Goal: Task Accomplishment & Management: Use online tool/utility

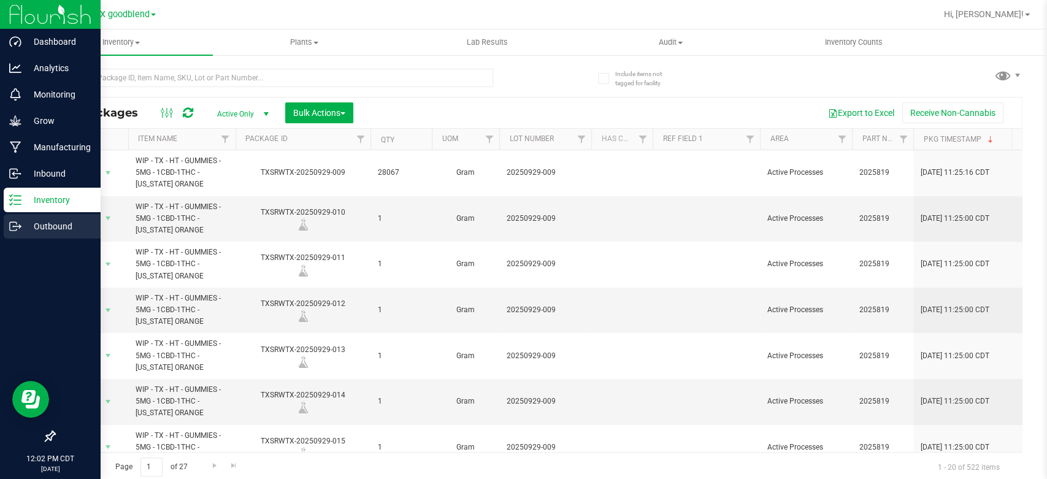
click at [45, 230] on p "Outbound" at bounding box center [58, 226] width 74 height 15
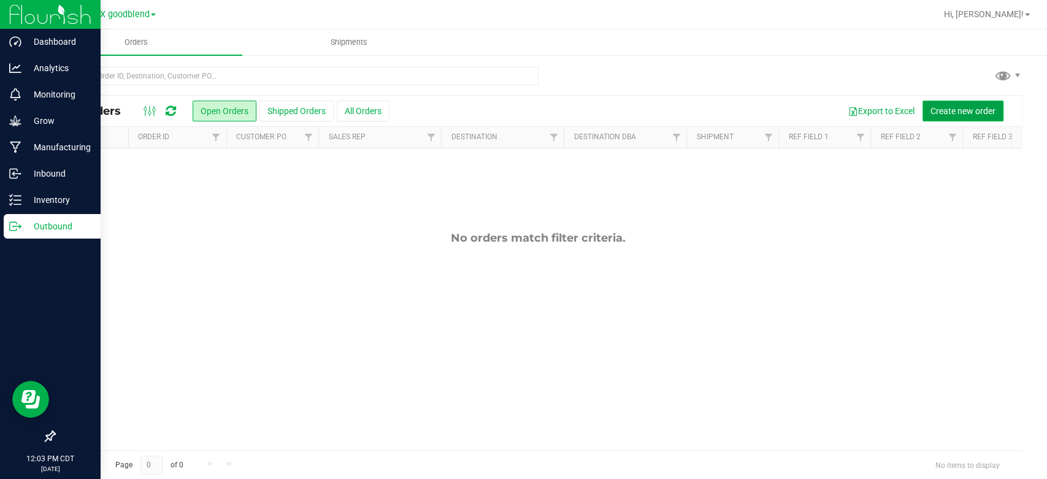
click at [957, 112] on span "Create new order" at bounding box center [962, 111] width 65 height 10
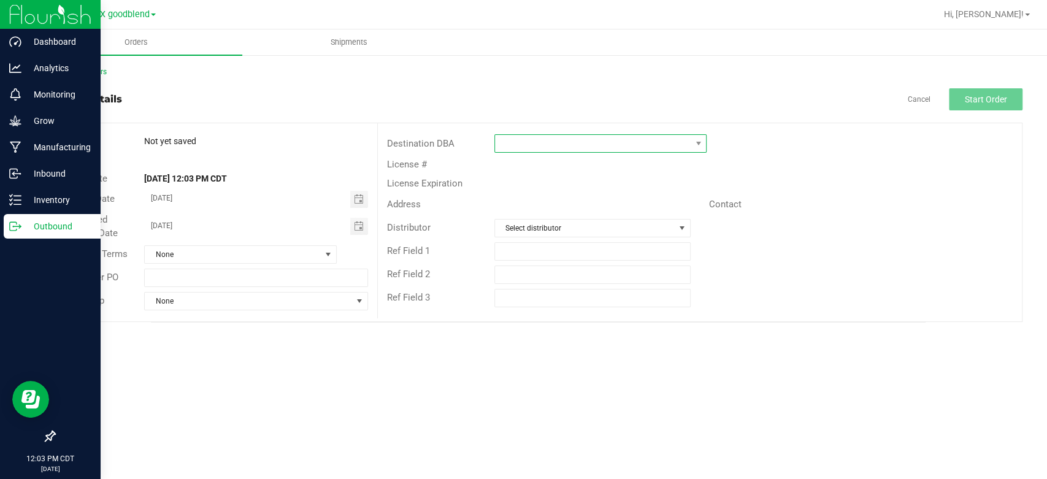
click at [584, 138] on span at bounding box center [593, 143] width 196 height 17
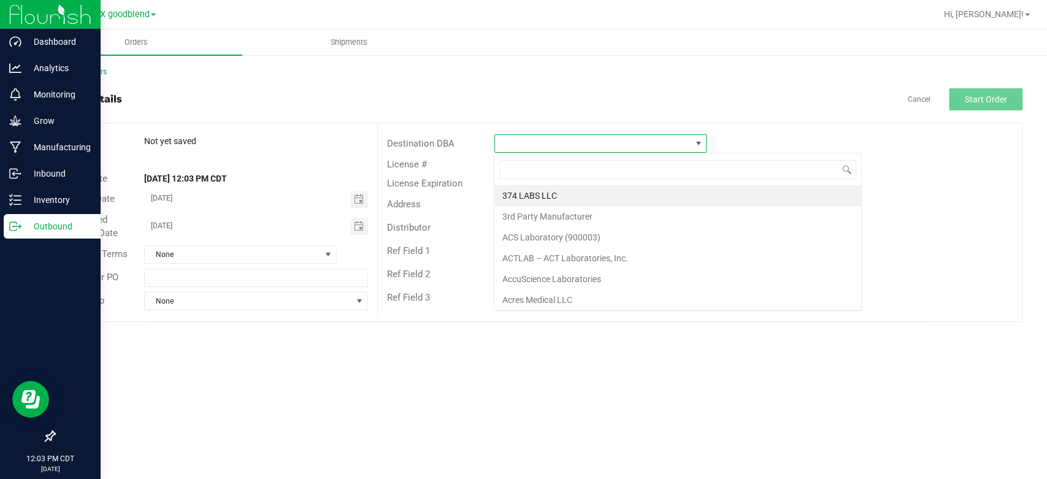
scroll to position [18, 212]
type input "dc"
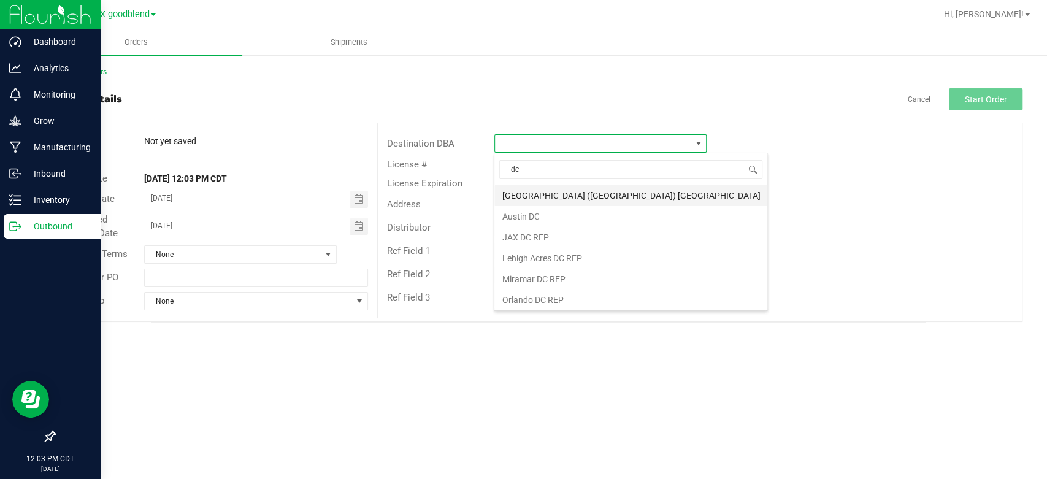
click at [538, 196] on li "[GEOGRAPHIC_DATA] ([GEOGRAPHIC_DATA]) [GEOGRAPHIC_DATA]" at bounding box center [630, 195] width 273 height 21
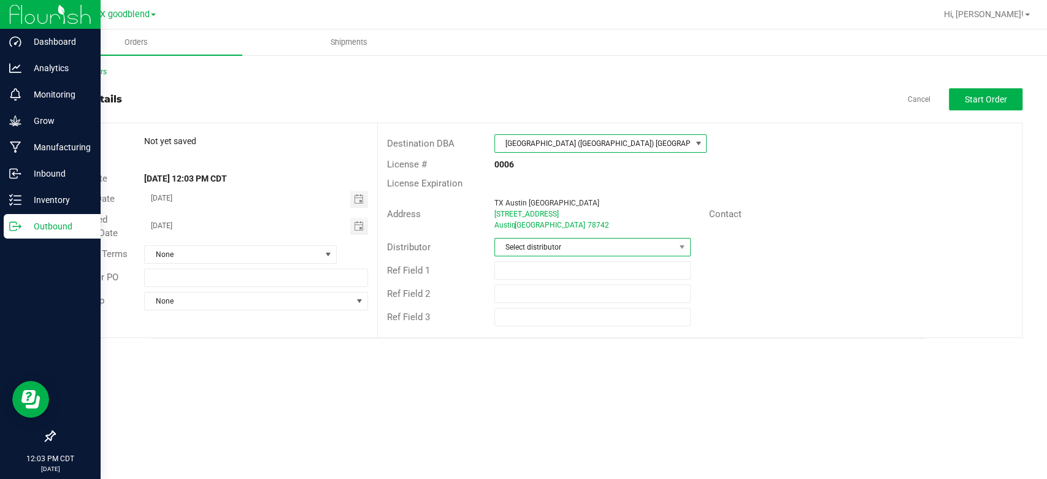
click at [545, 254] on span "Select distributor" at bounding box center [585, 247] width 180 height 17
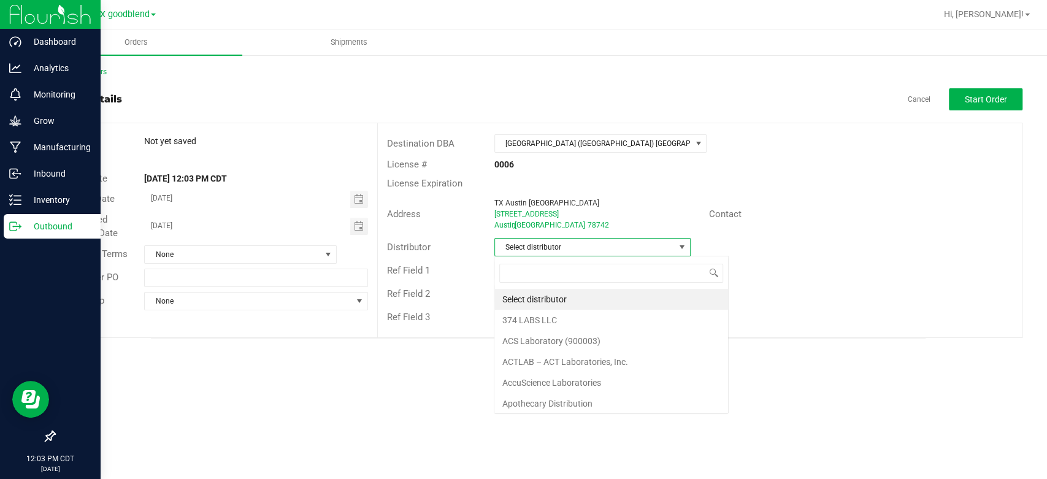
scroll to position [18, 196]
type input "sur"
click at [547, 299] on li "Surterra Analytics Austin" at bounding box center [591, 299] width 195 height 21
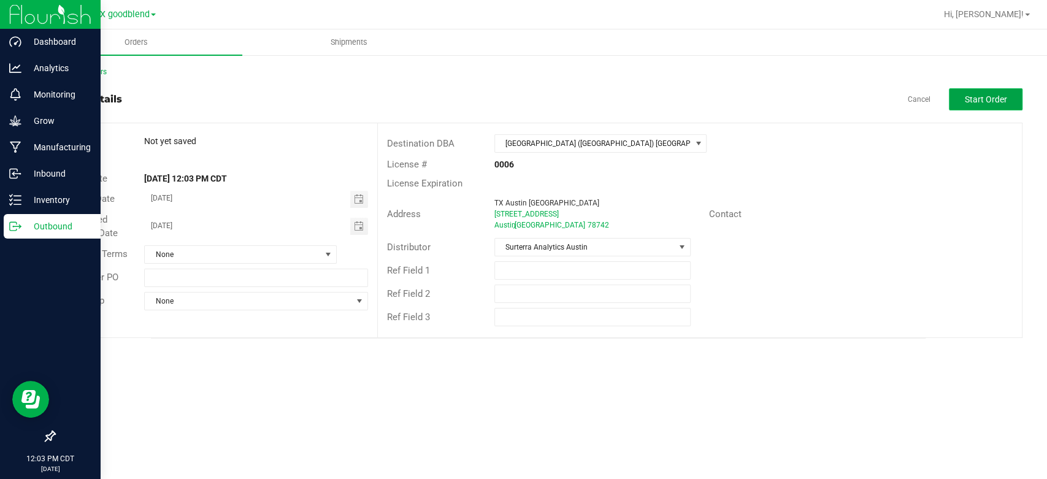
click at [980, 103] on span "Start Order" at bounding box center [986, 99] width 42 height 10
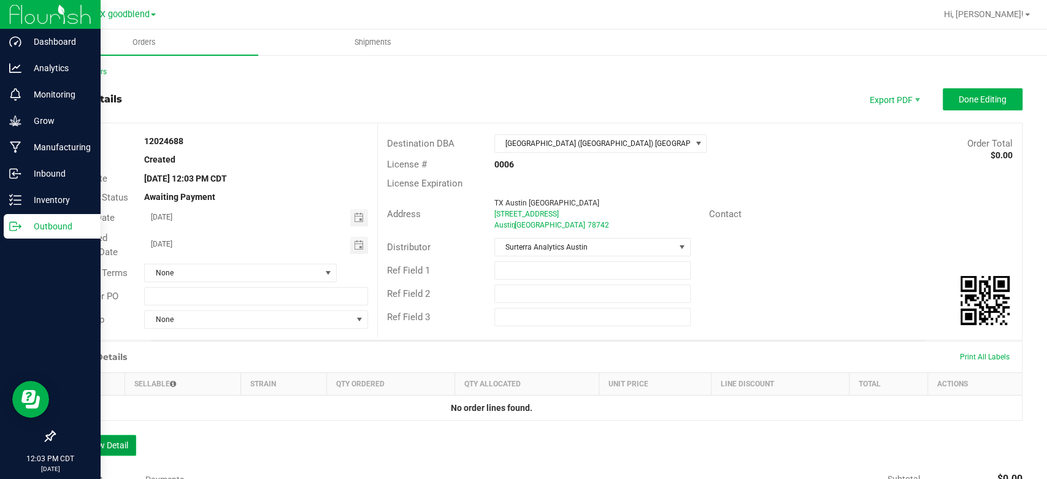
click at [81, 444] on button "Add New Detail" at bounding box center [95, 445] width 82 height 21
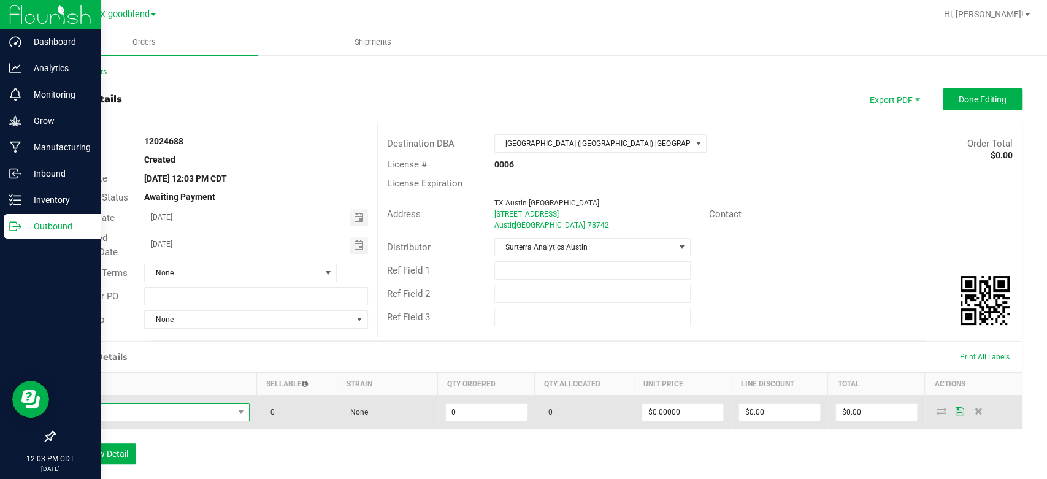
click at [167, 409] on span "NO DATA FOUND" at bounding box center [148, 412] width 170 height 17
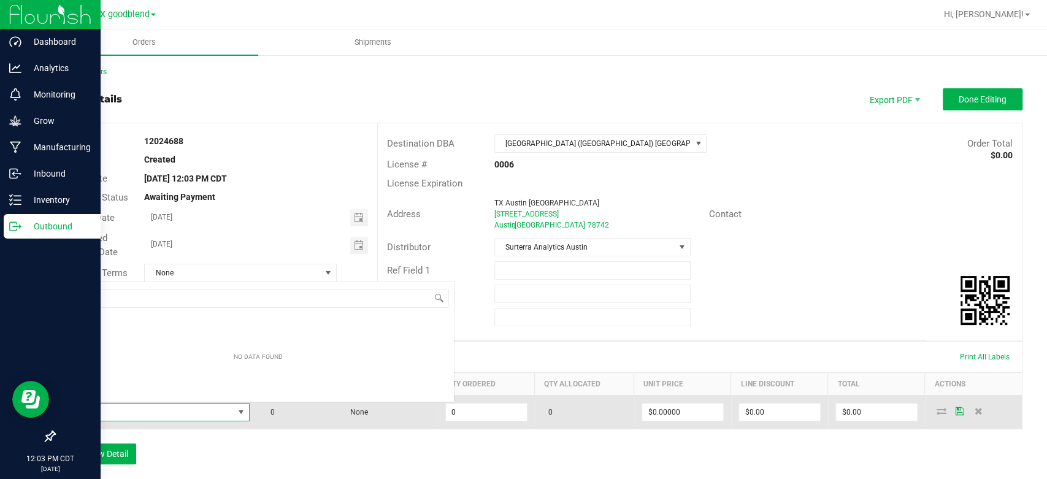
scroll to position [18, 182]
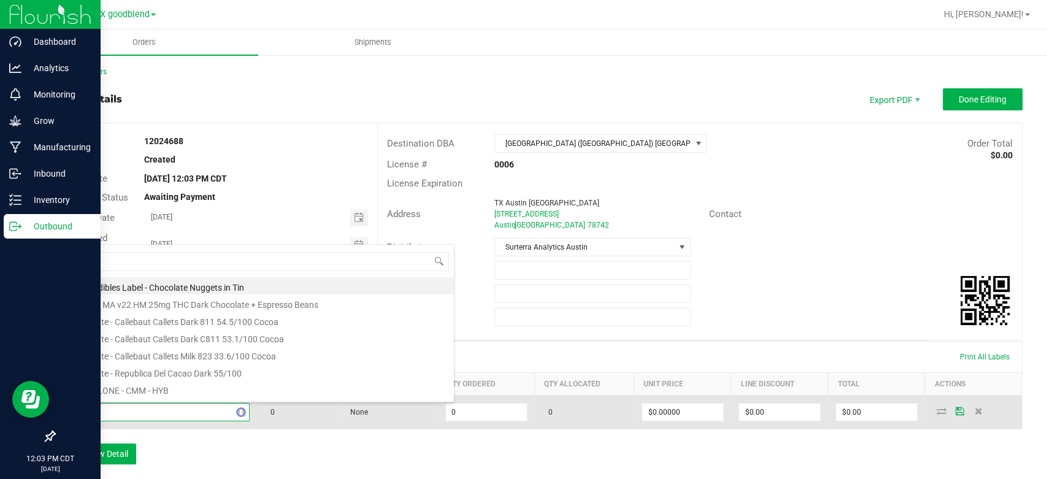
type input "c"
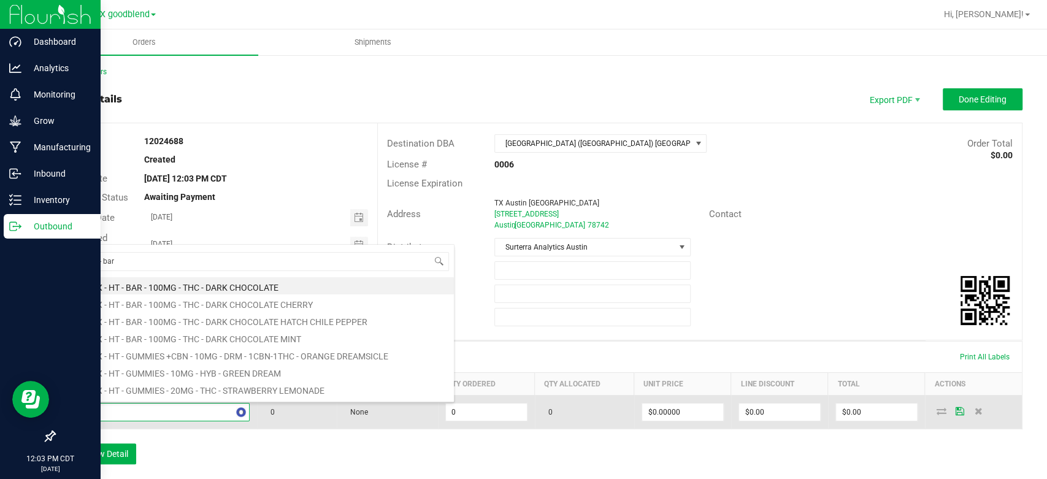
type input "tx - ht - bar"
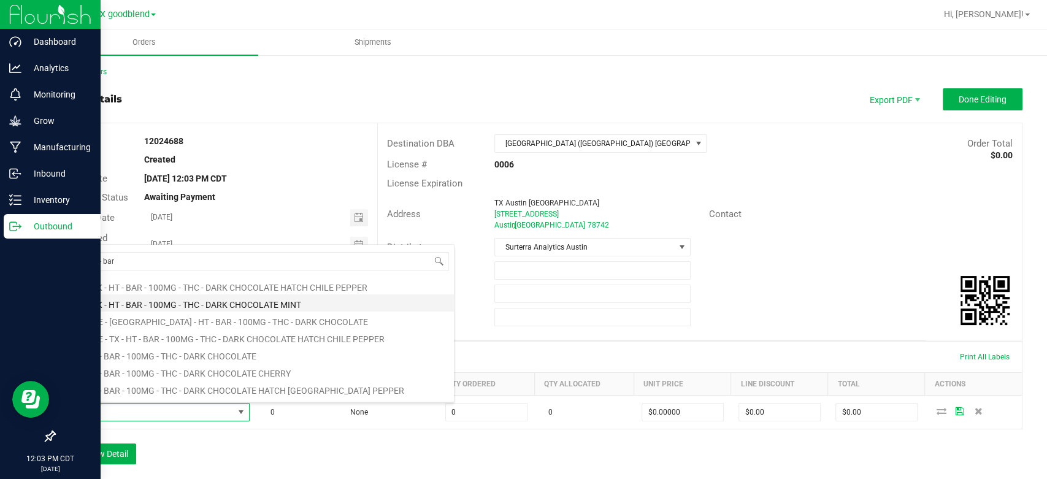
scroll to position [35, 0]
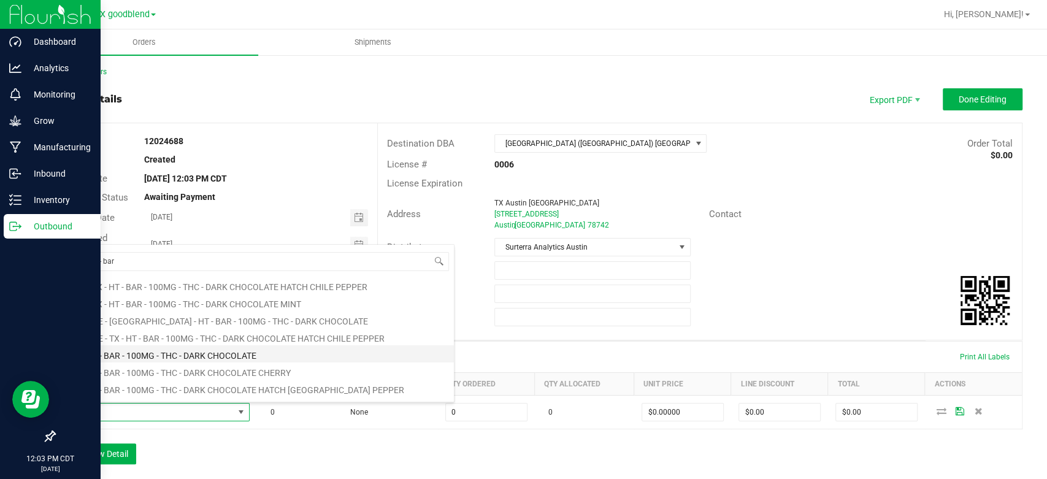
click at [208, 352] on li "TX - HT - BAR - 100MG - THC - DARK CHOCOLATE" at bounding box center [258, 353] width 391 height 17
type input "0 ea"
type input "$25.00000"
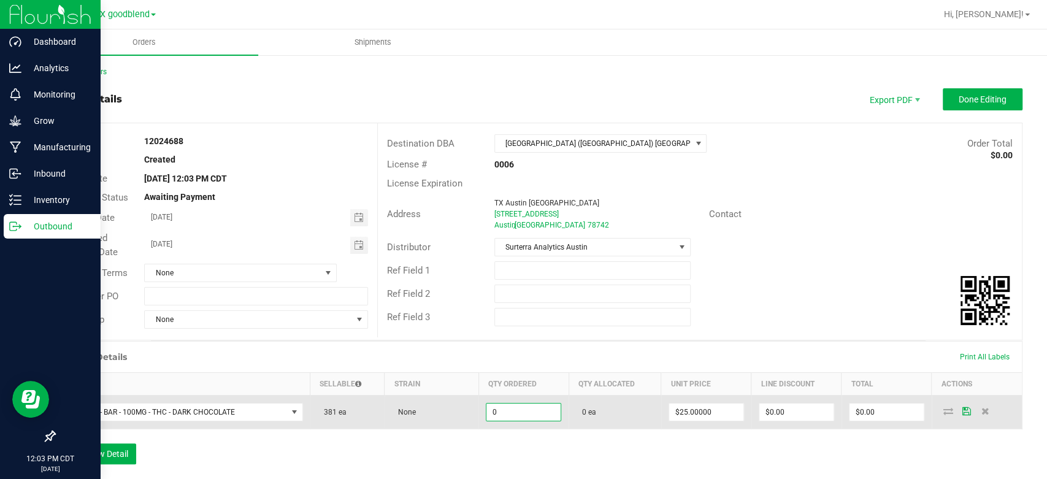
click at [535, 413] on input "0" at bounding box center [523, 412] width 74 height 17
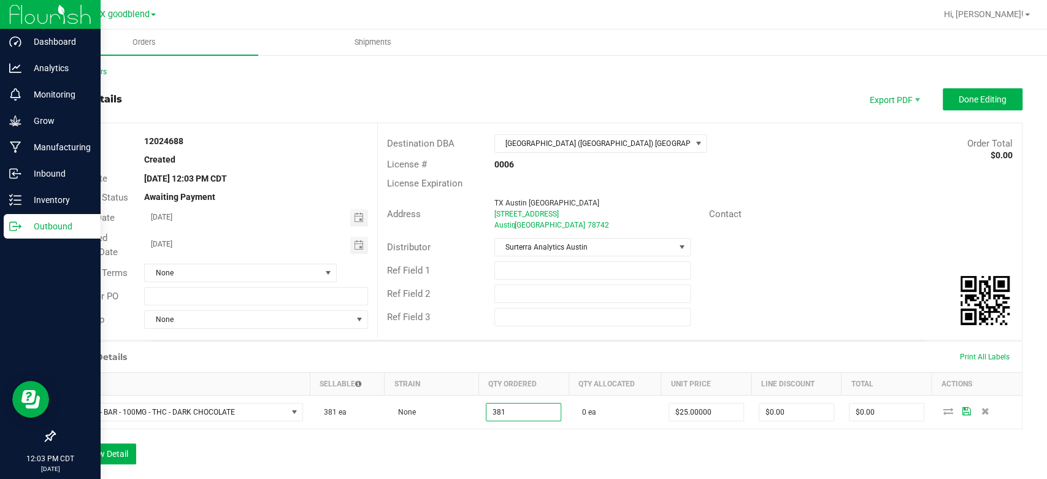
type input "381 ea"
type input "$9,525.00"
click at [538, 455] on div "Order Details Print All Labels Item Sellable Strain Qty Ordered Qty Allocated U…" at bounding box center [538, 409] width 968 height 136
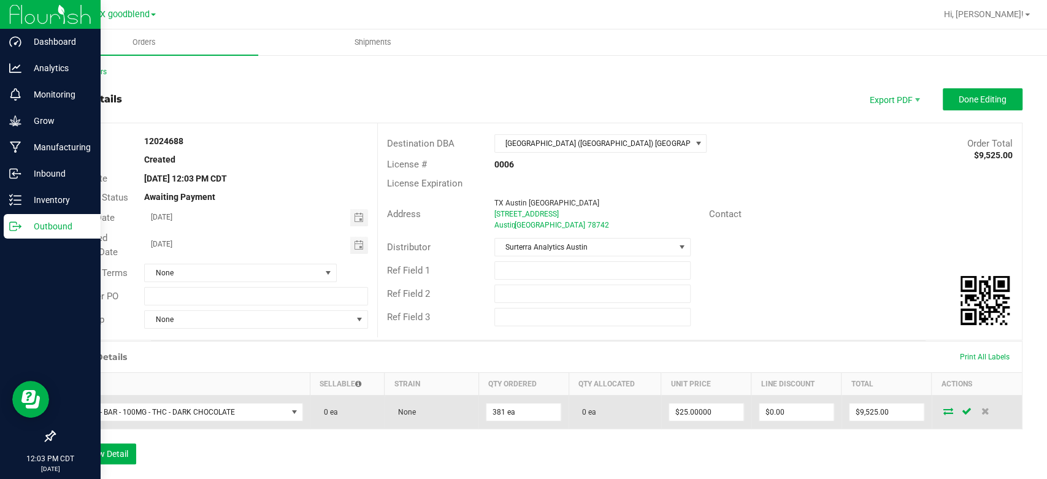
click at [943, 410] on icon at bounding box center [948, 410] width 10 height 7
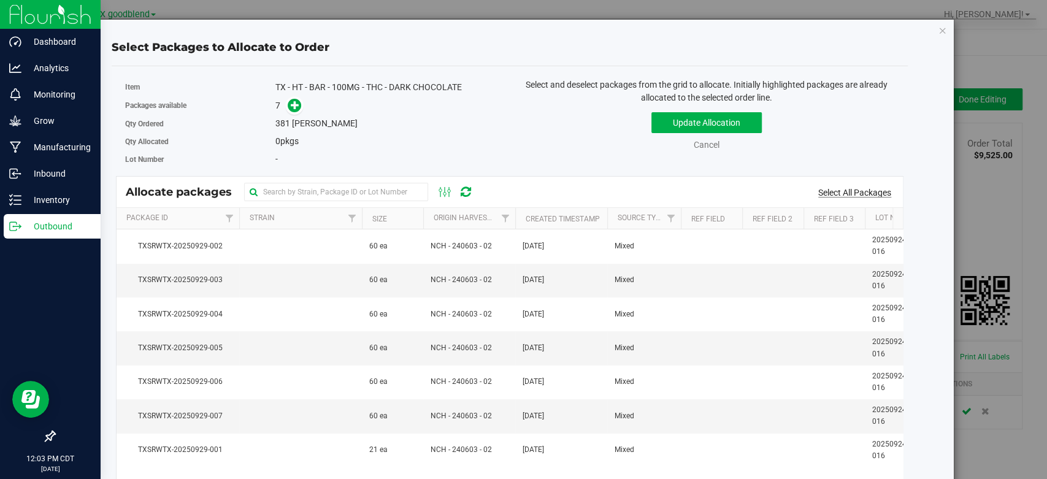
click at [838, 191] on link "Select All Packages" at bounding box center [854, 193] width 73 height 10
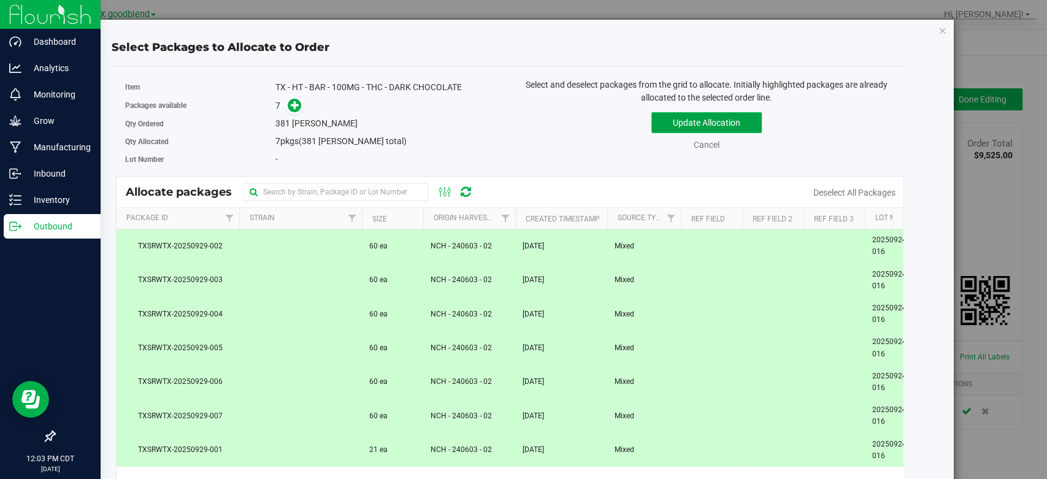
click at [706, 124] on button "Update Allocation" at bounding box center [706, 122] width 110 height 21
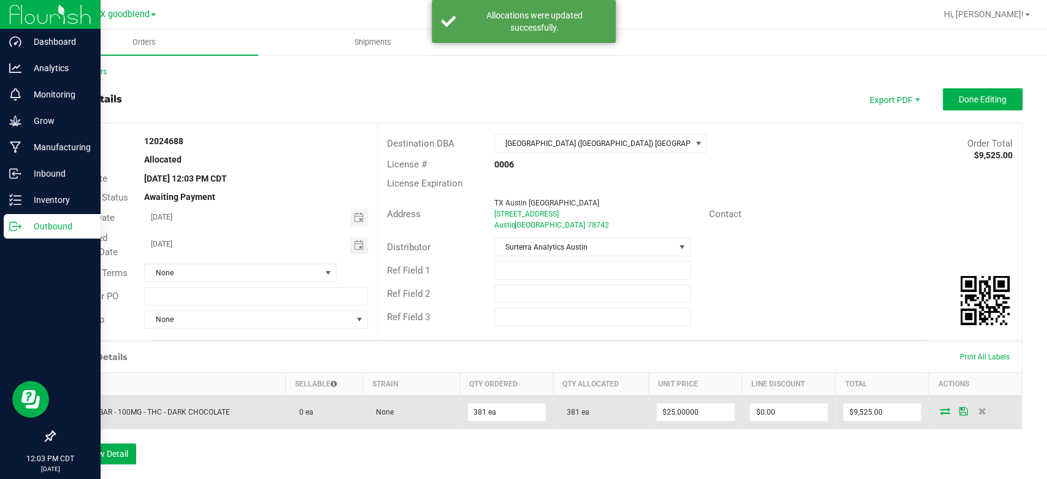
click at [959, 408] on icon at bounding box center [963, 410] width 9 height 7
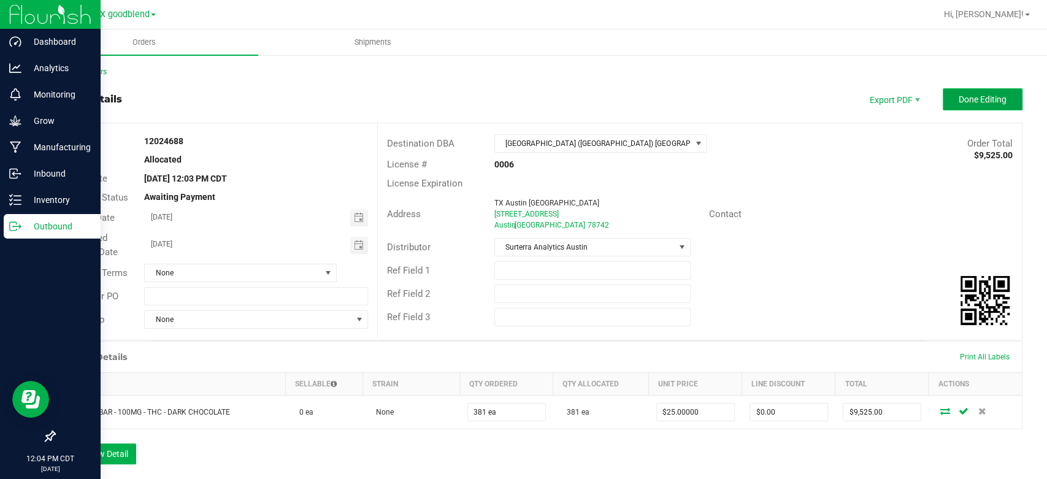
click at [961, 93] on button "Done Editing" at bounding box center [983, 99] width 80 height 22
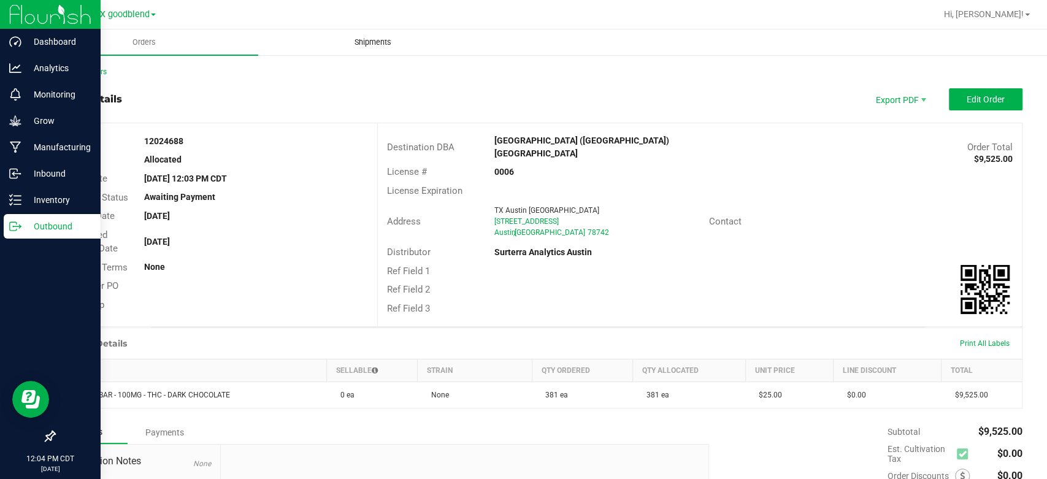
click at [362, 43] on span "Shipments" at bounding box center [373, 42] width 70 height 11
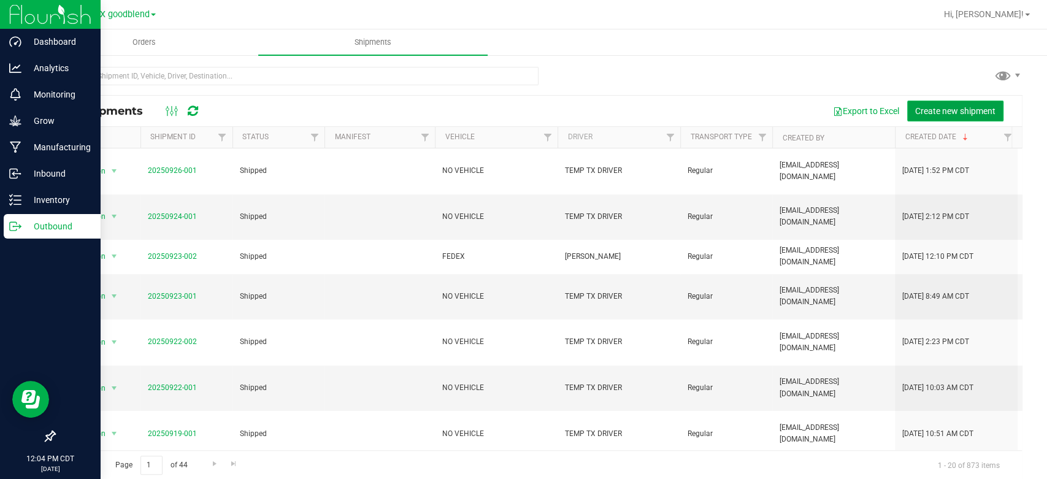
click at [923, 114] on span "Create new shipment" at bounding box center [955, 111] width 80 height 10
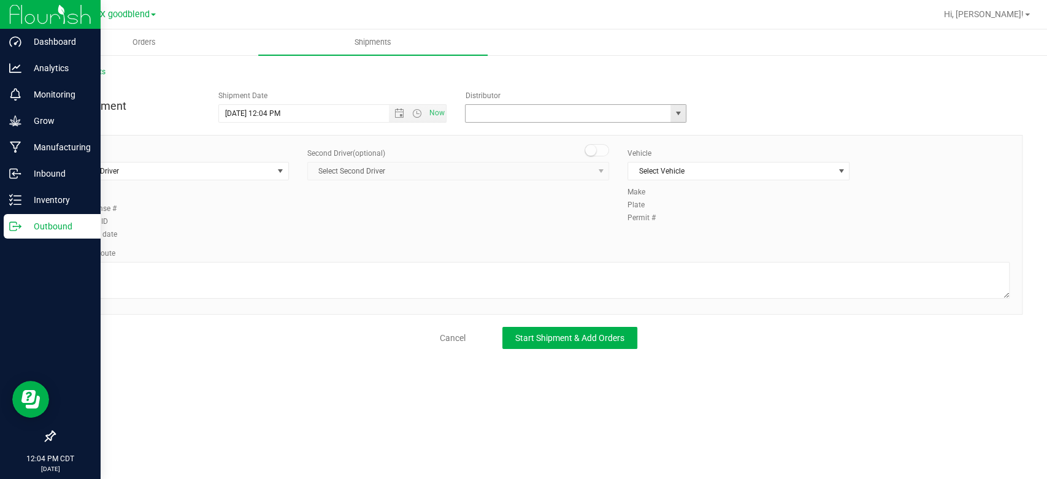
click at [501, 120] on input "text" at bounding box center [564, 113] width 199 height 17
click at [501, 131] on li "Surterra Analytics Austin" at bounding box center [575, 134] width 220 height 18
type input "Surterra Analytics Austin"
click at [215, 169] on span "Select Driver" at bounding box center [169, 171] width 205 height 17
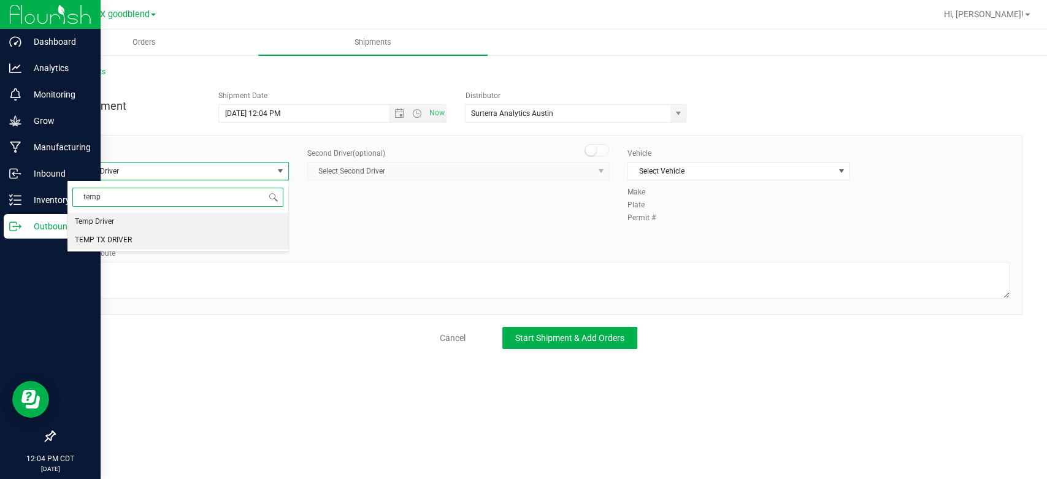
click at [182, 242] on li "TEMP TX DRIVER" at bounding box center [177, 240] width 221 height 18
type input "temp"
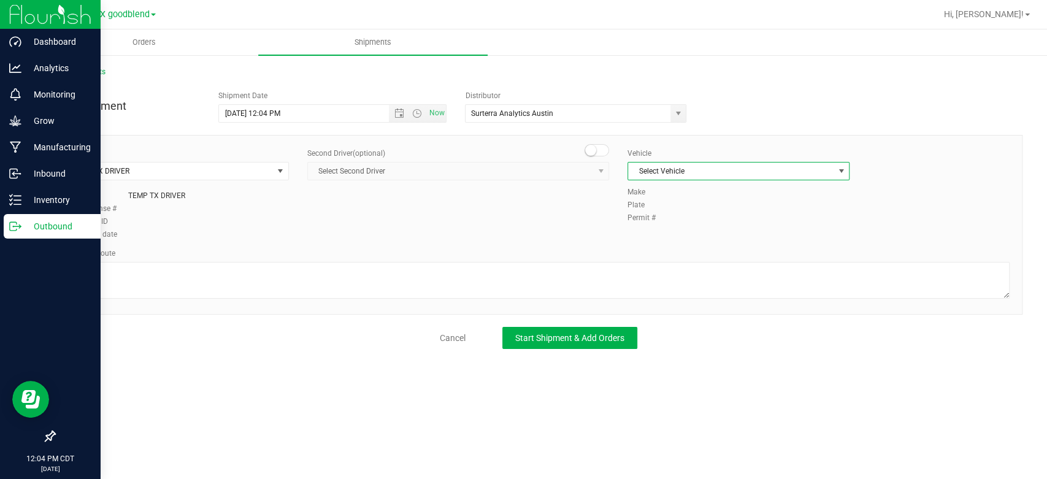
click at [694, 175] on span "Select Vehicle" at bounding box center [730, 171] width 205 height 17
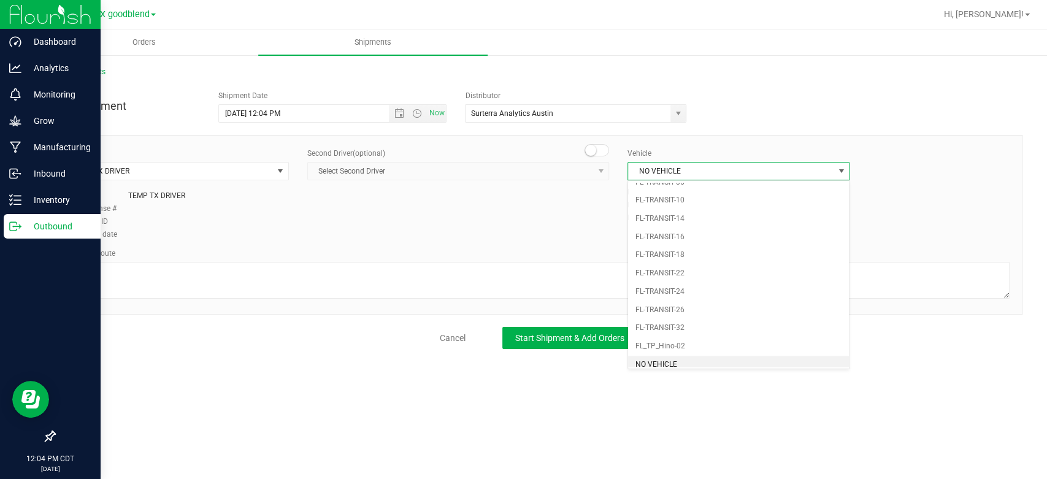
click at [641, 357] on li "NO VEHICLE" at bounding box center [738, 365] width 221 height 18
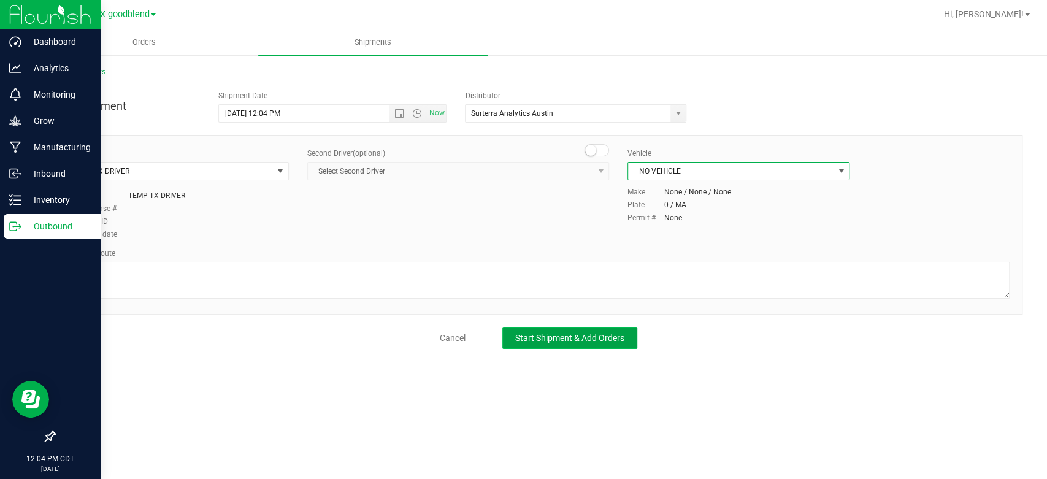
click at [568, 341] on span "Start Shipment & Add Orders" at bounding box center [569, 338] width 109 height 10
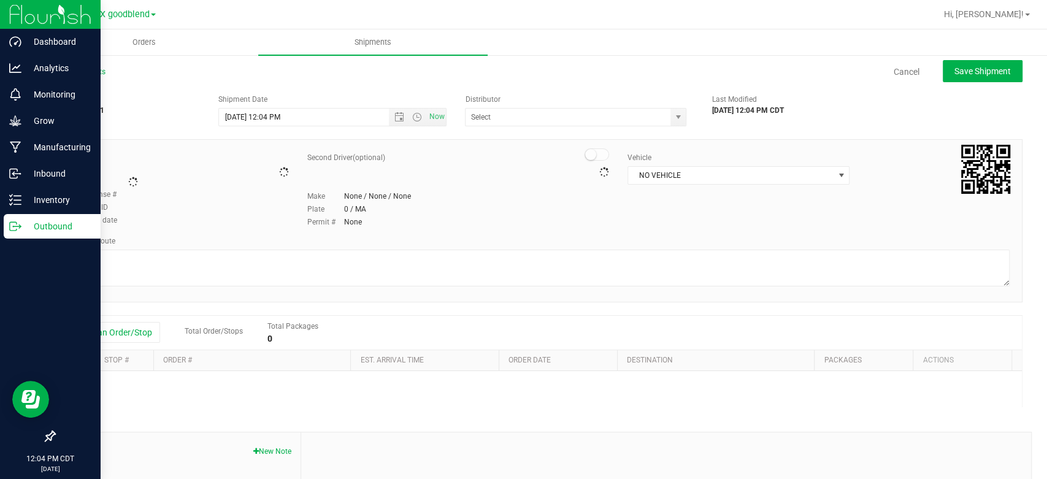
type input "Surterra Analytics Austin"
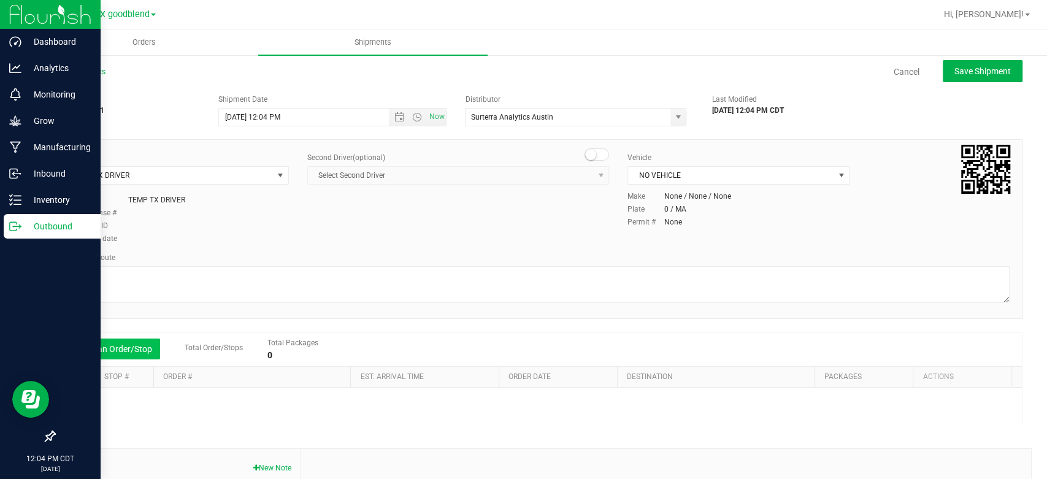
click at [137, 346] on button "Add an Order/Stop" at bounding box center [112, 349] width 96 height 21
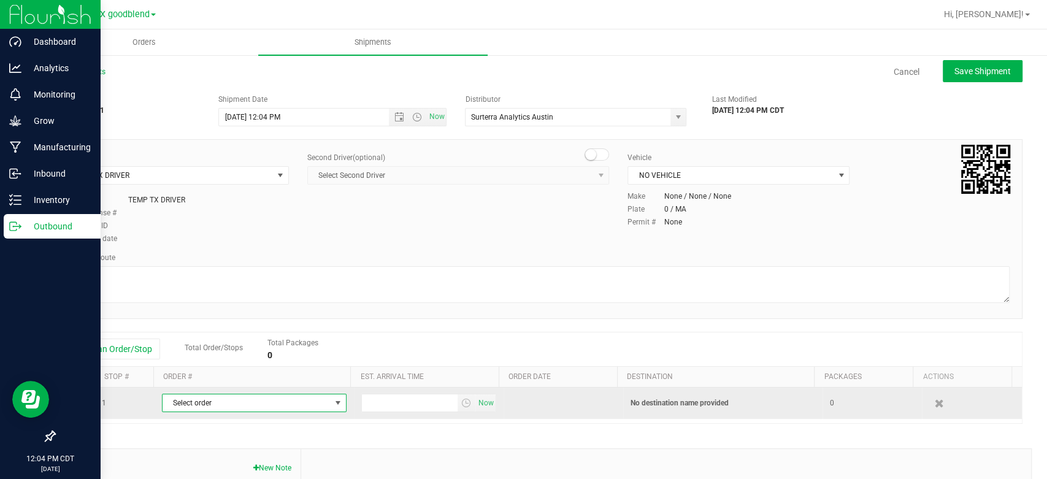
click at [286, 397] on span "Select order" at bounding box center [247, 402] width 168 height 17
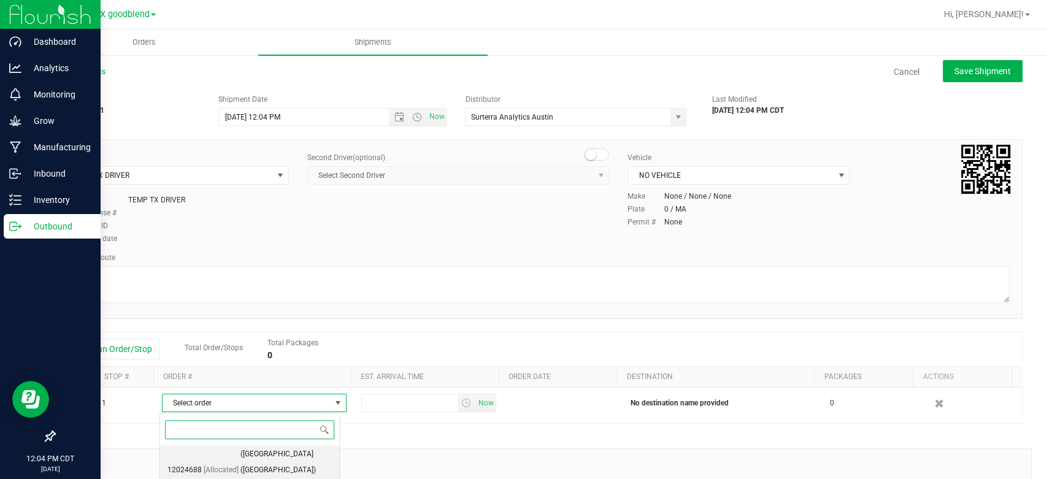
click at [275, 454] on span "([GEOGRAPHIC_DATA] ([GEOGRAPHIC_DATA]) [GEOGRAPHIC_DATA])" at bounding box center [285, 469] width 91 height 47
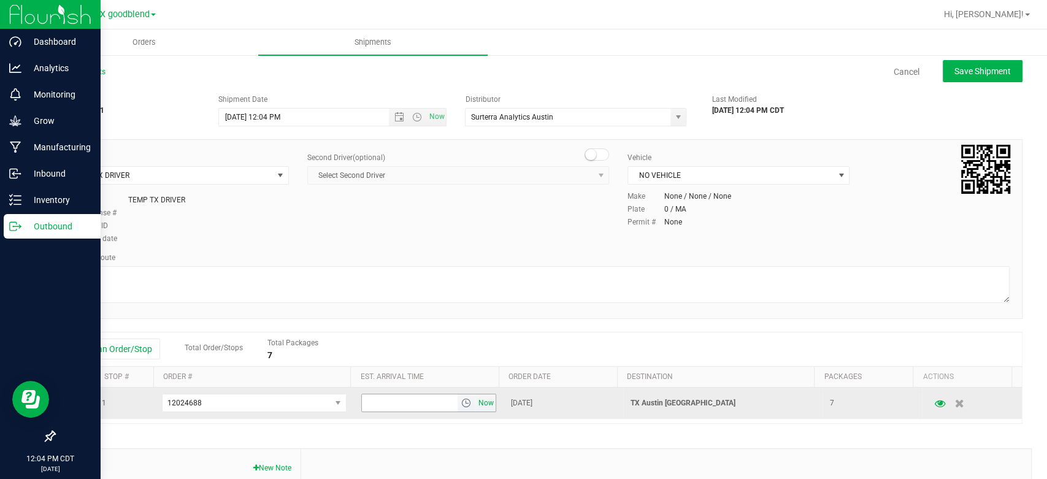
click at [478, 396] on span "Now" at bounding box center [485, 403] width 21 height 18
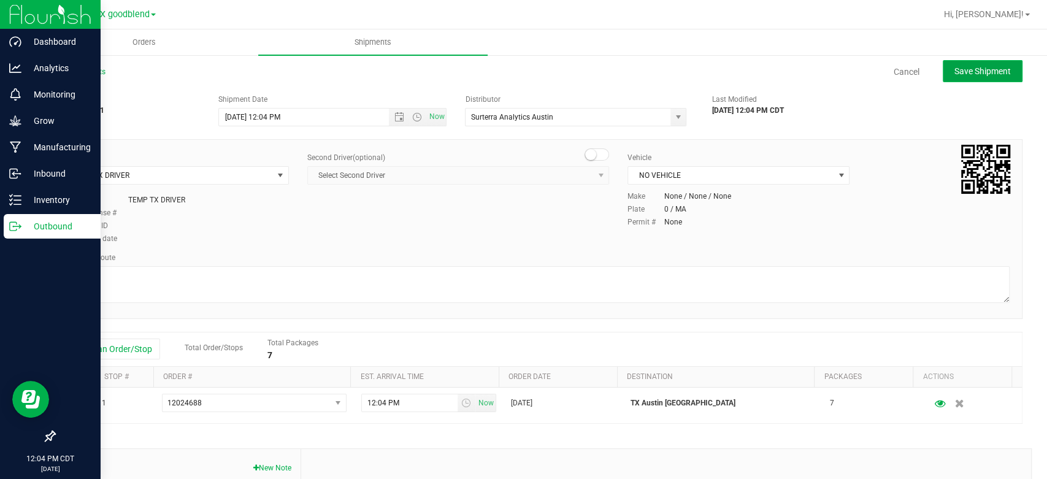
click at [946, 77] on button "Save Shipment" at bounding box center [983, 71] width 80 height 22
type input "[DATE] 5:04 PM"
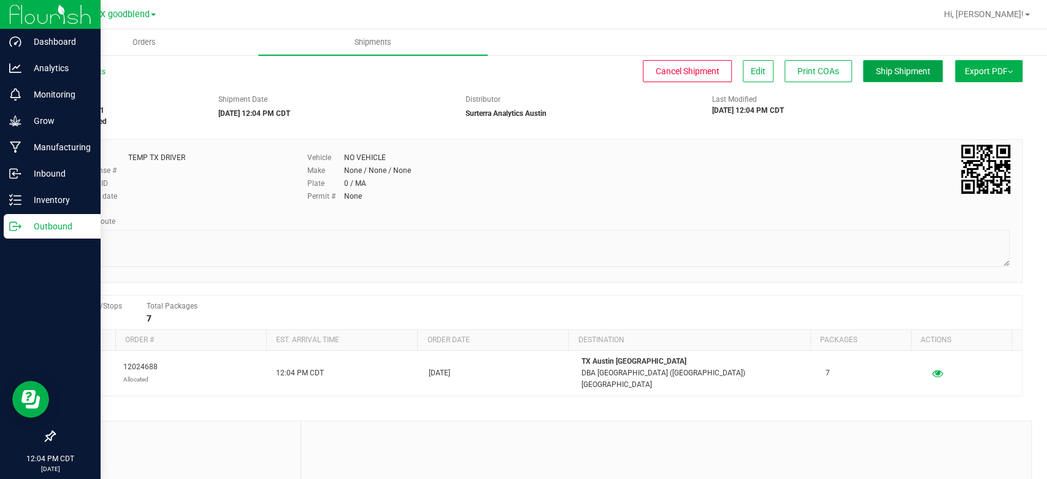
click at [872, 76] on button "Ship Shipment" at bounding box center [903, 71] width 80 height 22
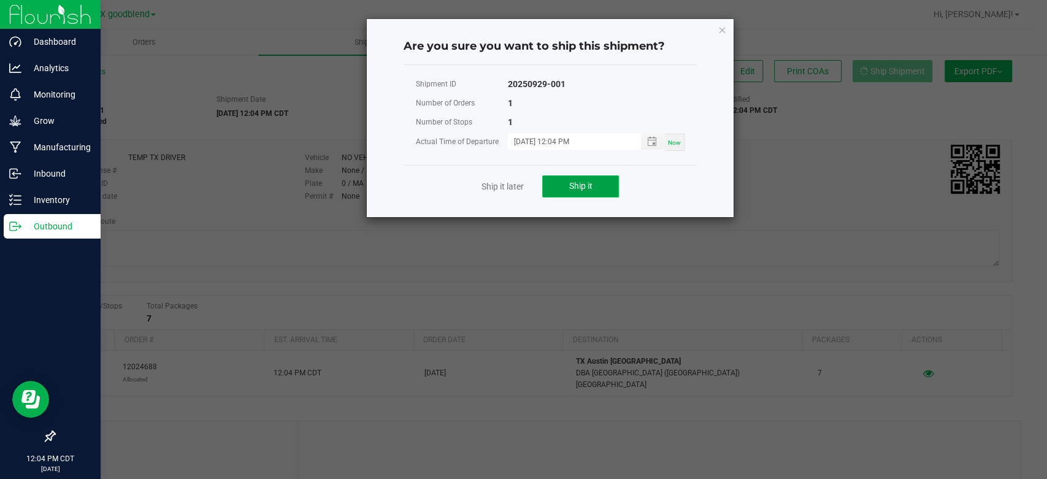
click at [574, 182] on span "Ship it" at bounding box center [580, 186] width 23 height 10
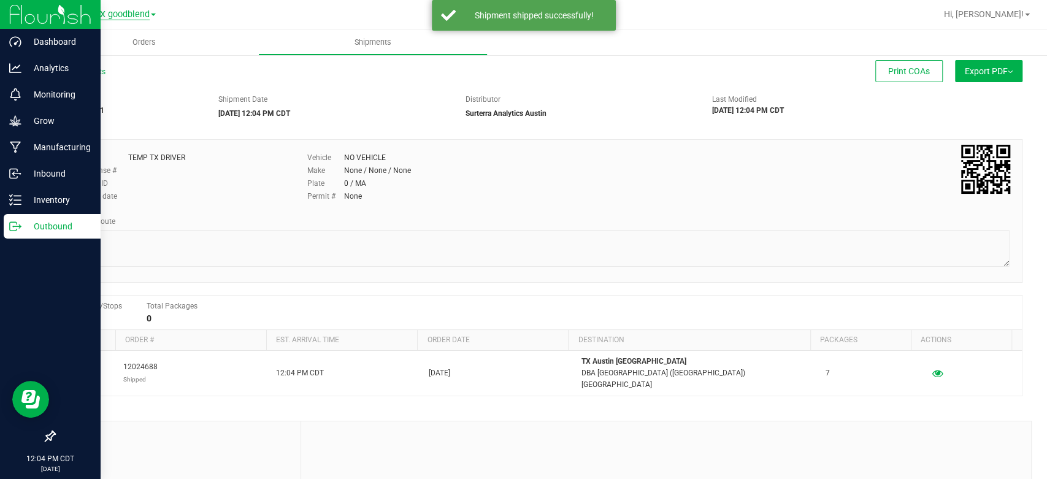
click at [120, 16] on span "TX goodblend" at bounding box center [121, 14] width 55 height 11
click at [117, 39] on link "TX Austin [GEOGRAPHIC_DATA]" at bounding box center [125, 43] width 179 height 17
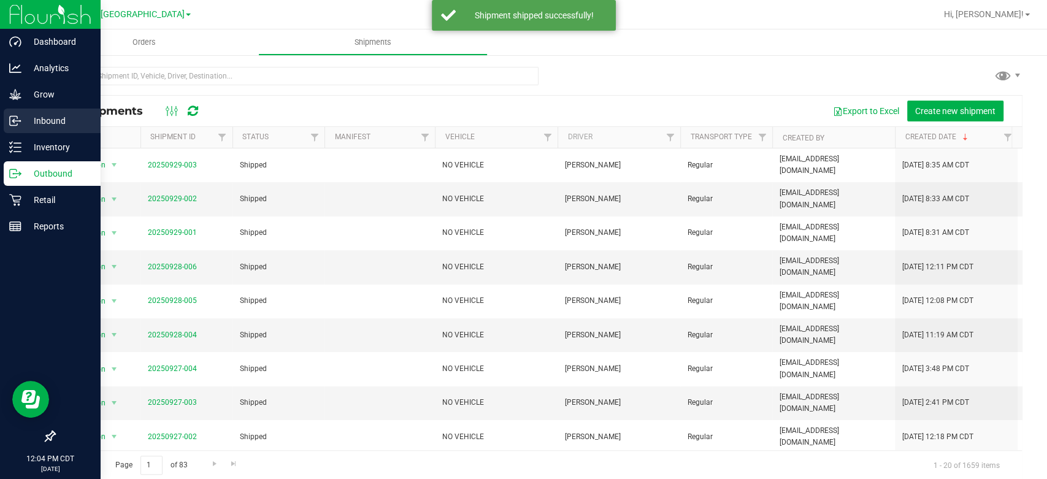
click at [36, 124] on p "Inbound" at bounding box center [58, 120] width 74 height 15
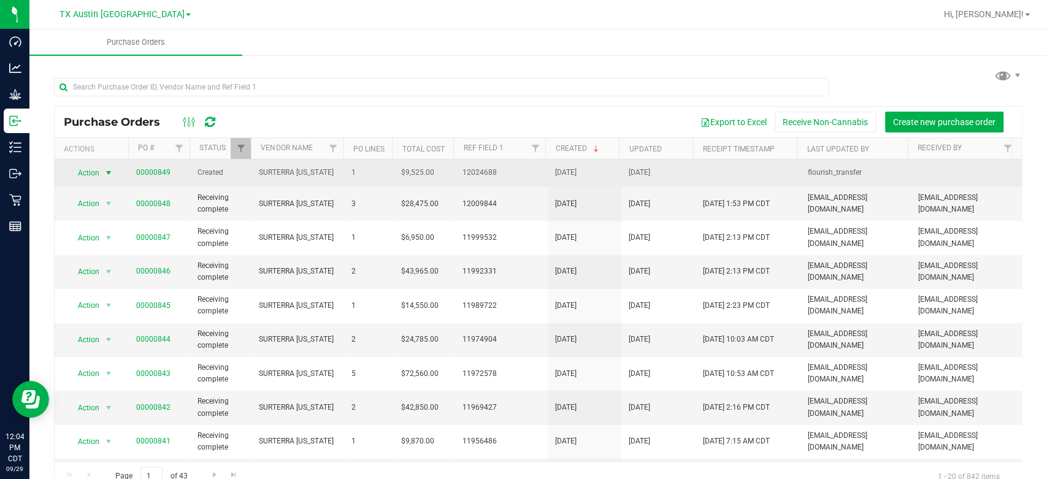
click at [89, 173] on span "Action" at bounding box center [83, 172] width 33 height 17
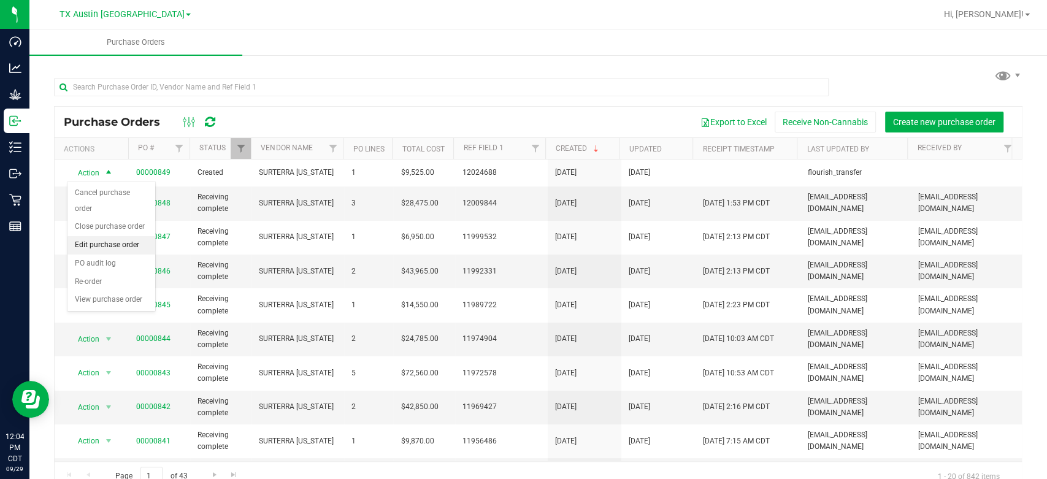
click at [99, 245] on li "Edit purchase order" at bounding box center [111, 245] width 88 height 18
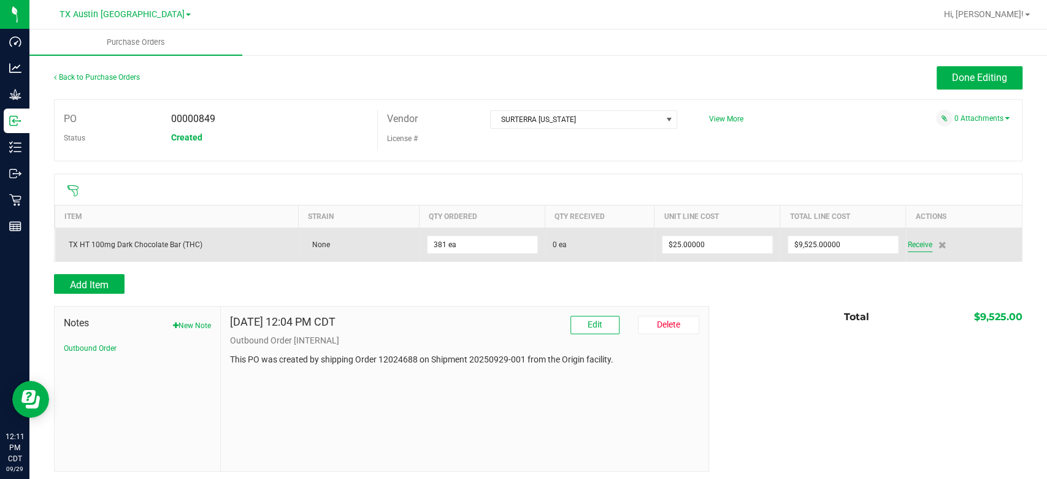
click at [917, 249] on span "Receive" at bounding box center [920, 244] width 25 height 15
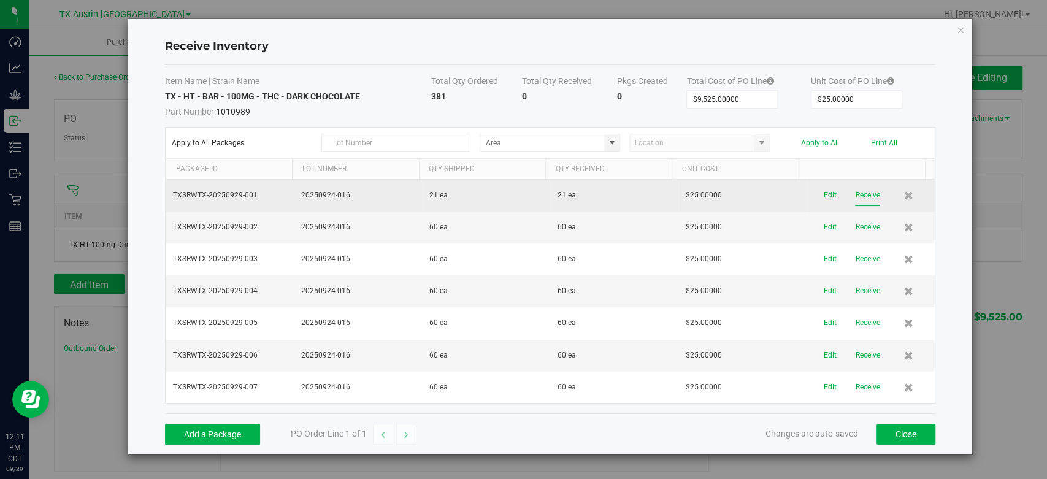
click at [855, 196] on button "Receive" at bounding box center [867, 195] width 25 height 21
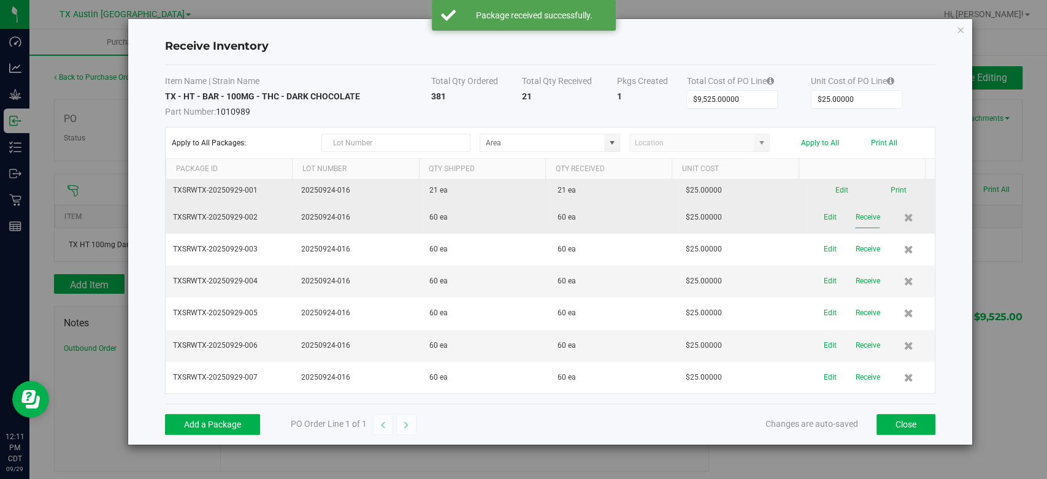
drag, startPoint x: 859, startPoint y: 219, endPoint x: 855, endPoint y: 226, distance: 7.7
click at [855, 226] on button "Receive" at bounding box center [867, 217] width 25 height 21
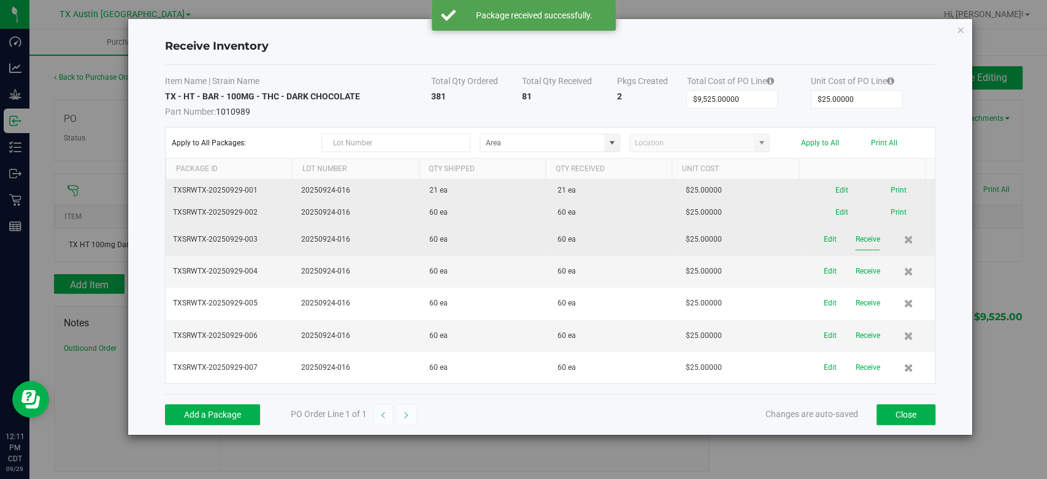
click at [855, 242] on button "Receive" at bounding box center [867, 239] width 25 height 21
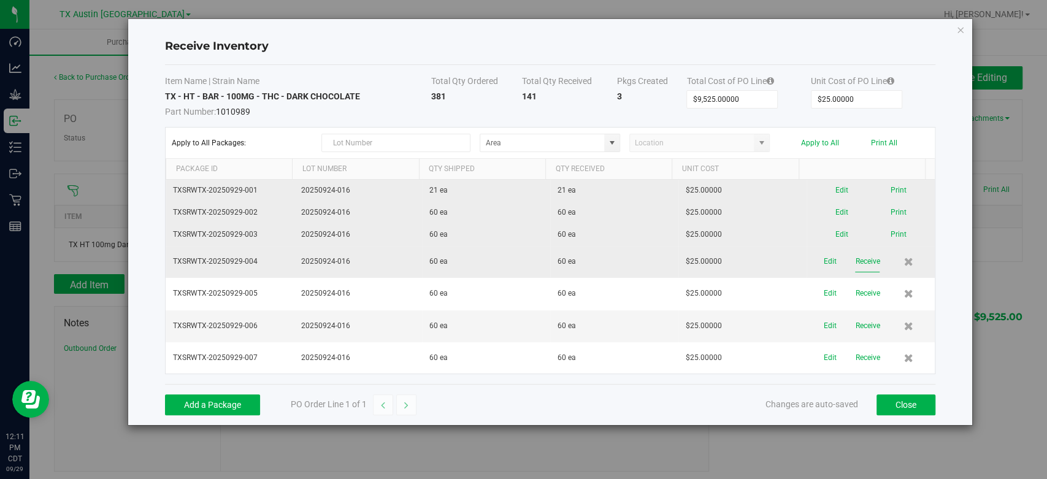
click at [855, 261] on button "Receive" at bounding box center [867, 261] width 25 height 21
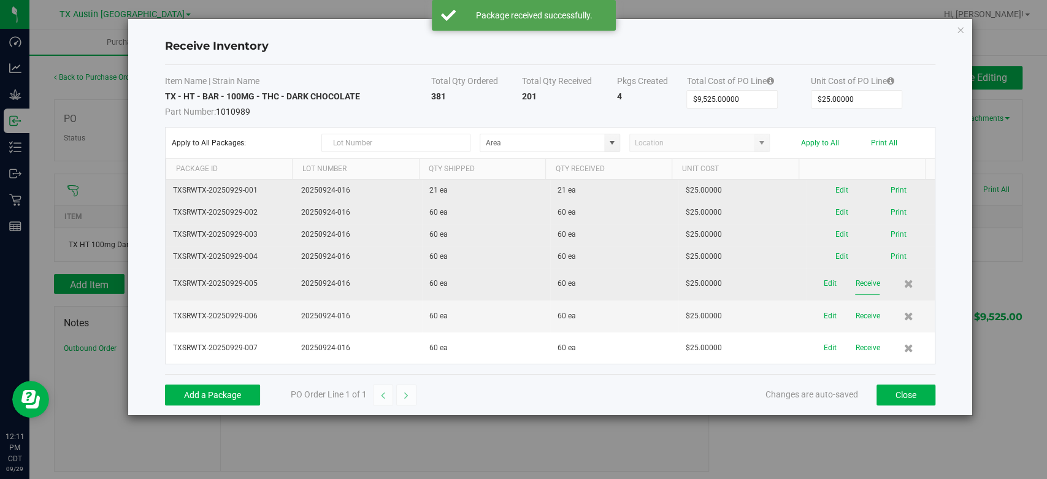
click at [859, 281] on button "Receive" at bounding box center [867, 283] width 25 height 21
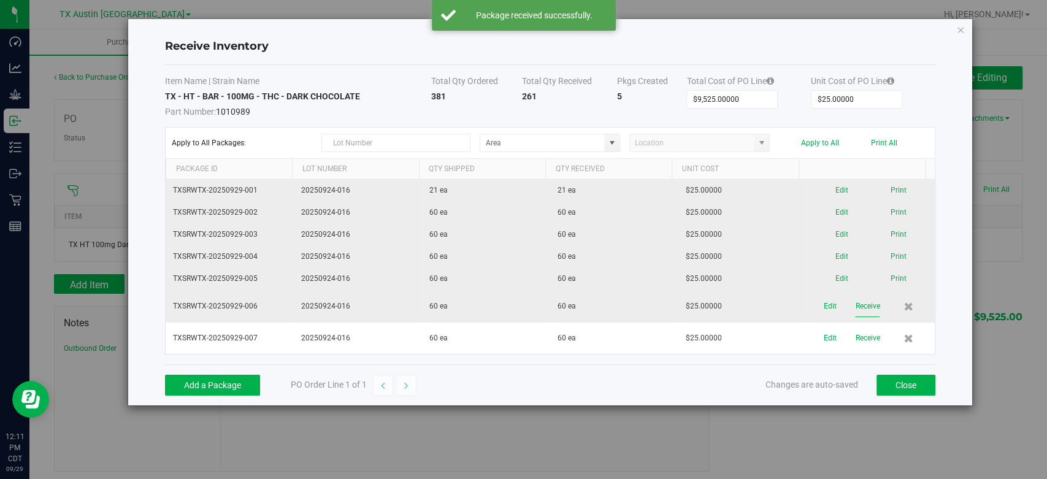
click at [859, 304] on button "Receive" at bounding box center [867, 306] width 25 height 21
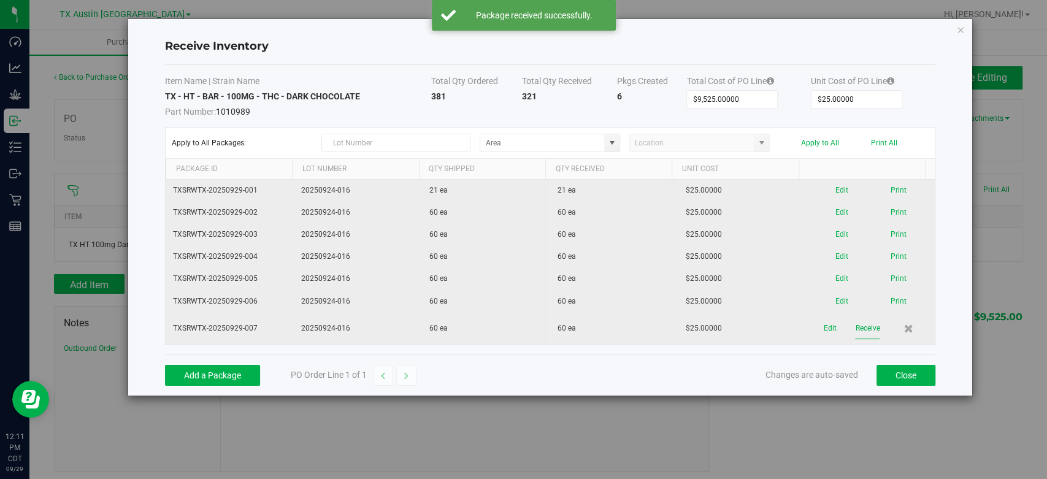
click at [859, 324] on button "Receive" at bounding box center [867, 328] width 25 height 21
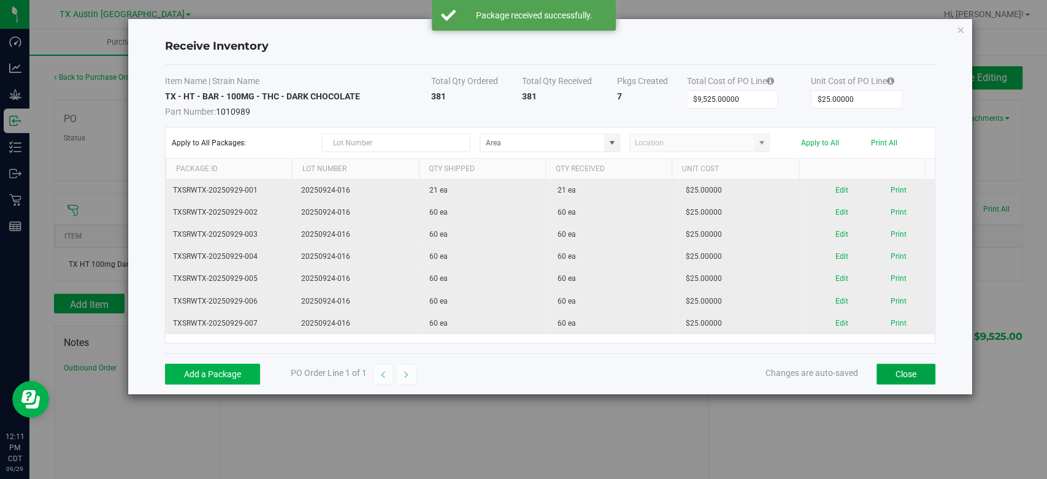
click at [885, 372] on button "Close" at bounding box center [905, 374] width 59 height 21
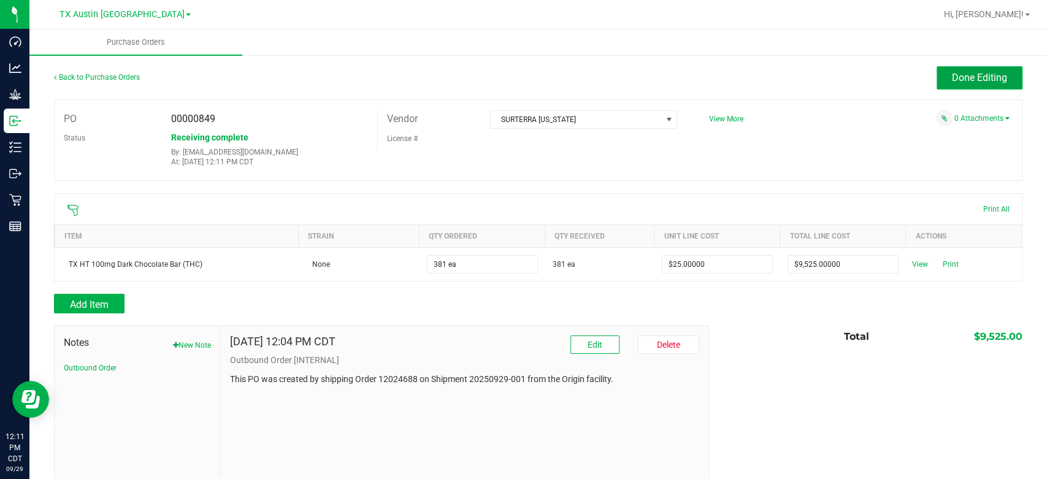
click at [952, 72] on span "Done Editing" at bounding box center [979, 78] width 55 height 12
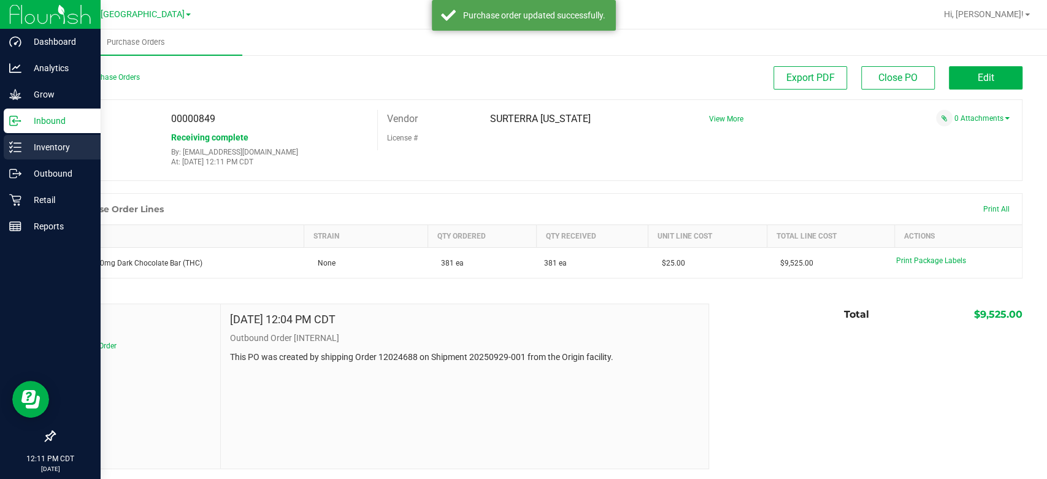
click at [56, 151] on p "Inventory" at bounding box center [58, 147] width 74 height 15
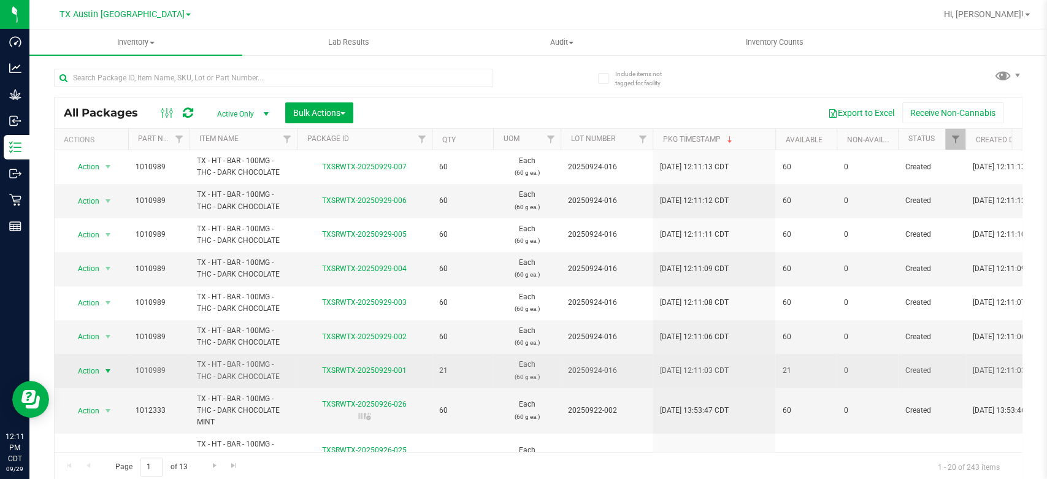
click at [87, 372] on span "Action" at bounding box center [83, 370] width 33 height 17
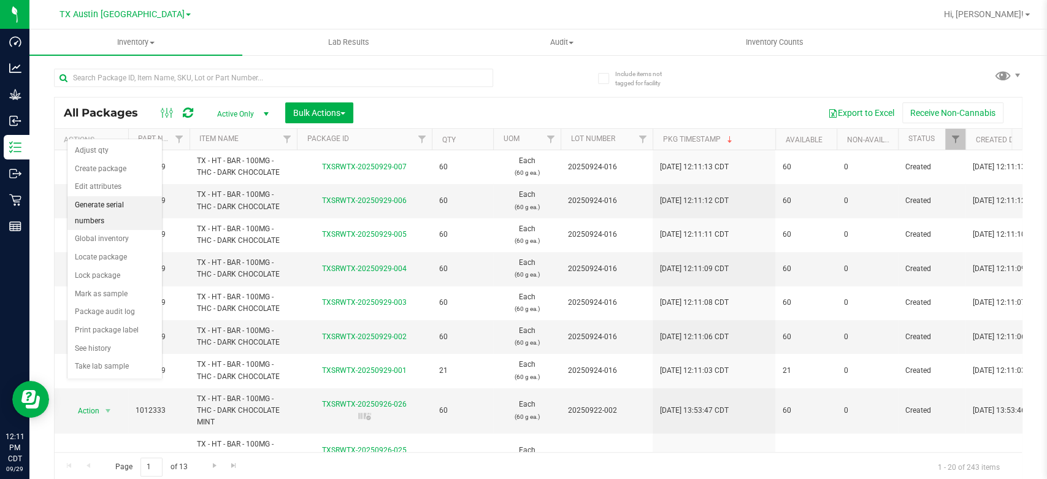
click at [131, 204] on li "Generate serial numbers" at bounding box center [114, 213] width 94 height 34
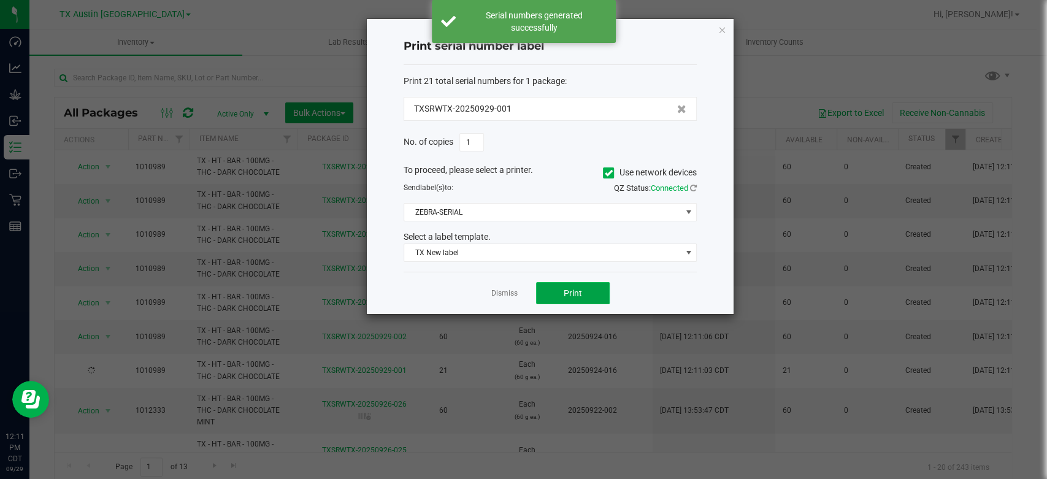
click at [562, 286] on button "Print" at bounding box center [573, 293] width 74 height 22
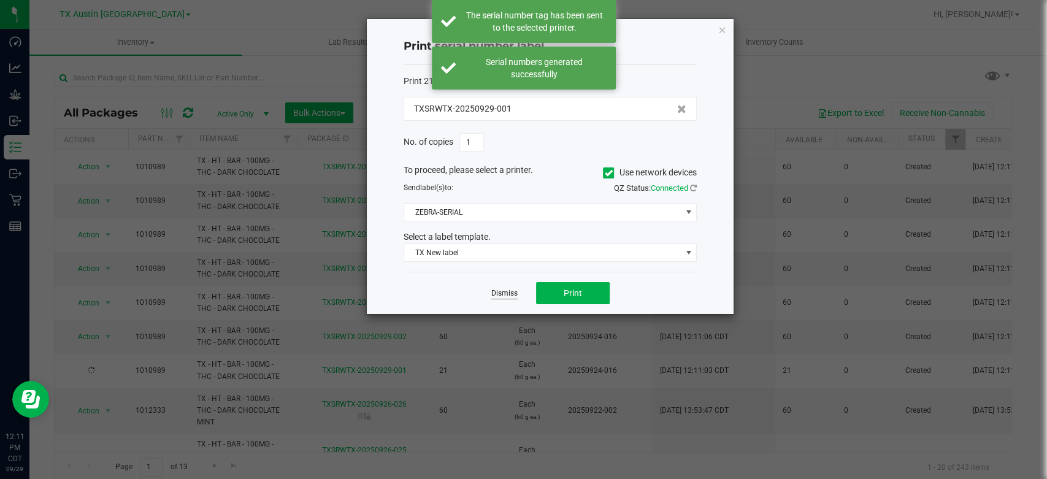
click at [505, 296] on link "Dismiss" at bounding box center [504, 293] width 26 height 10
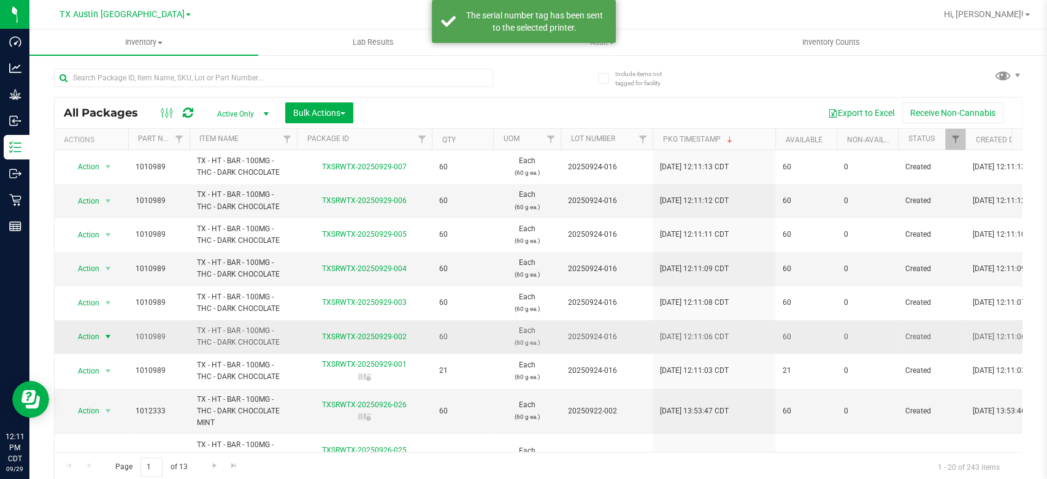
click at [90, 336] on span "Action" at bounding box center [83, 336] width 33 height 17
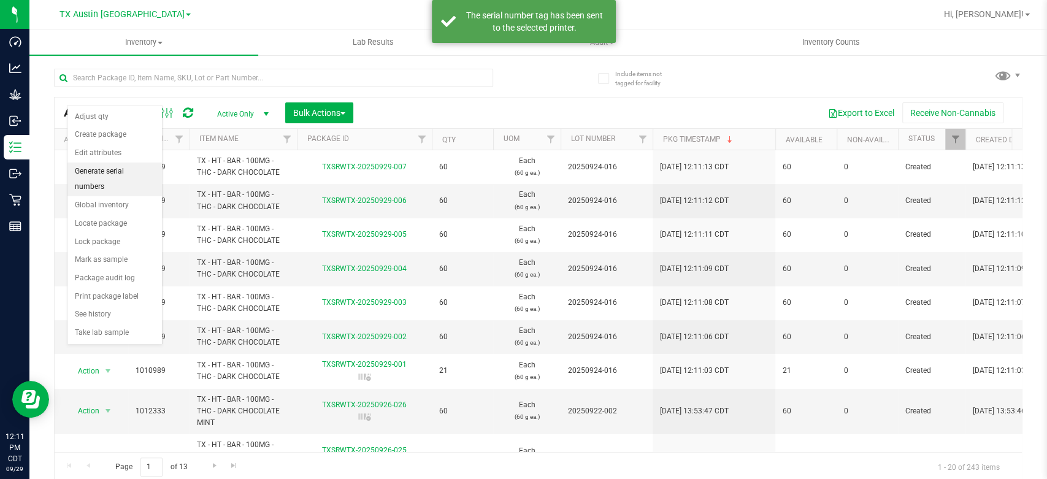
click at [111, 173] on li "Generate serial numbers" at bounding box center [114, 180] width 94 height 34
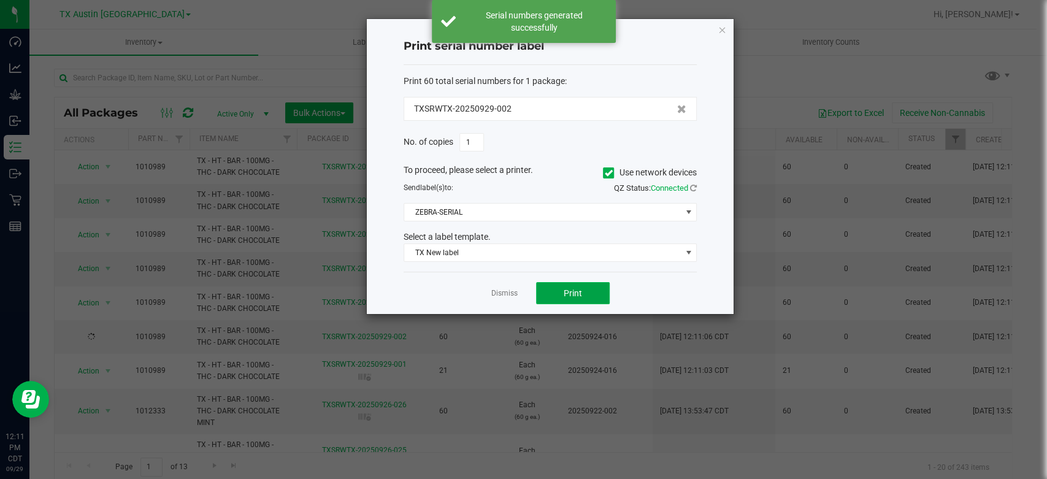
click at [570, 288] on span "Print" at bounding box center [573, 293] width 18 height 10
click at [499, 293] on link "Dismiss" at bounding box center [504, 293] width 26 height 10
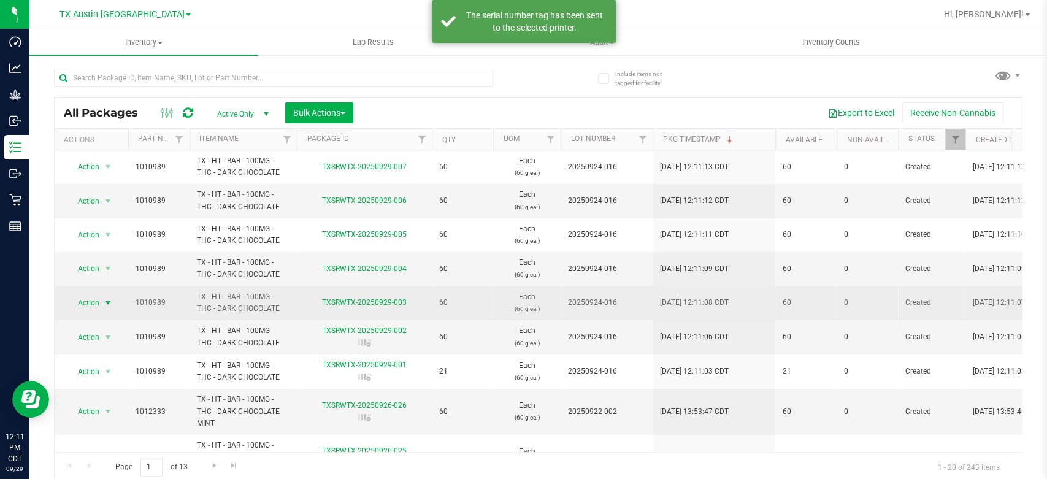
click at [91, 300] on span "Action" at bounding box center [83, 302] width 33 height 17
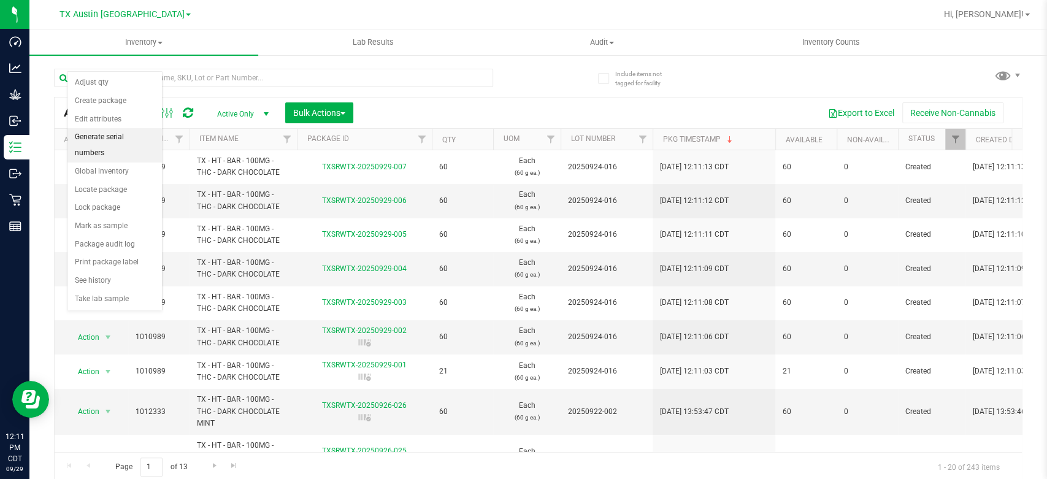
click at [107, 140] on li "Generate serial numbers" at bounding box center [114, 145] width 94 height 34
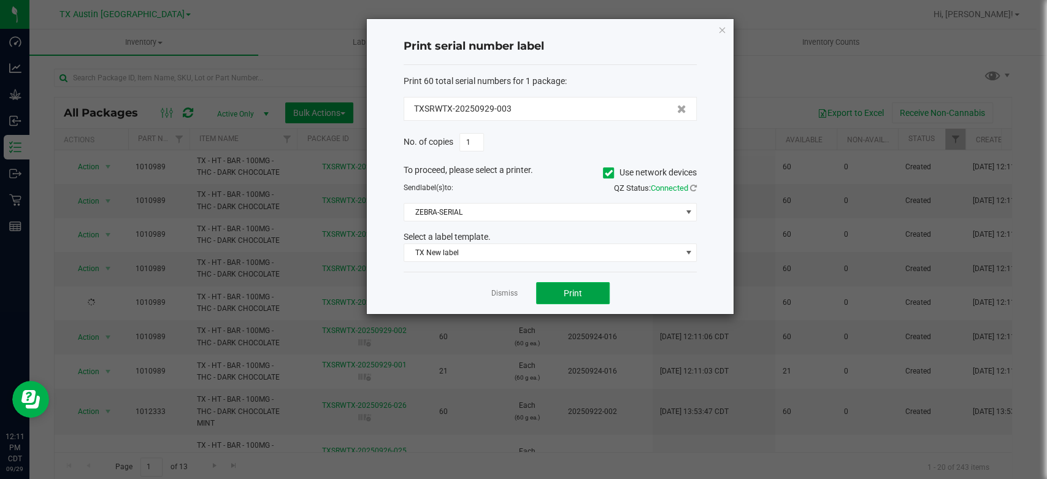
click at [549, 289] on button "Print" at bounding box center [573, 293] width 74 height 22
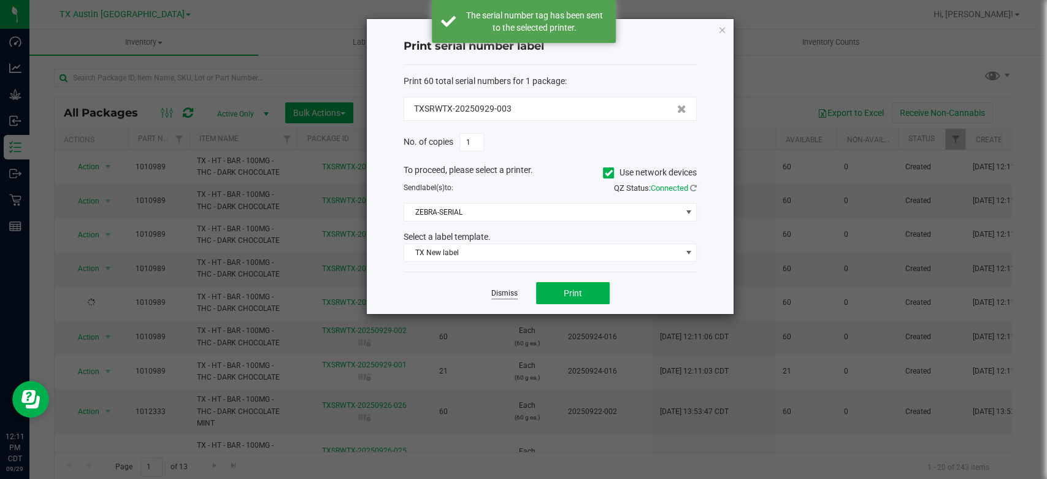
click at [507, 294] on link "Dismiss" at bounding box center [504, 293] width 26 height 10
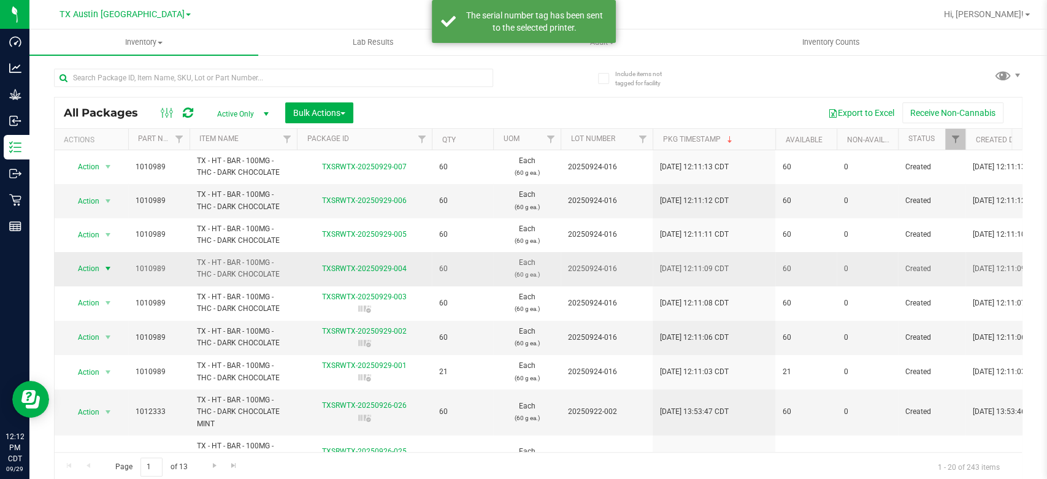
click at [101, 271] on span "select" at bounding box center [108, 268] width 15 height 17
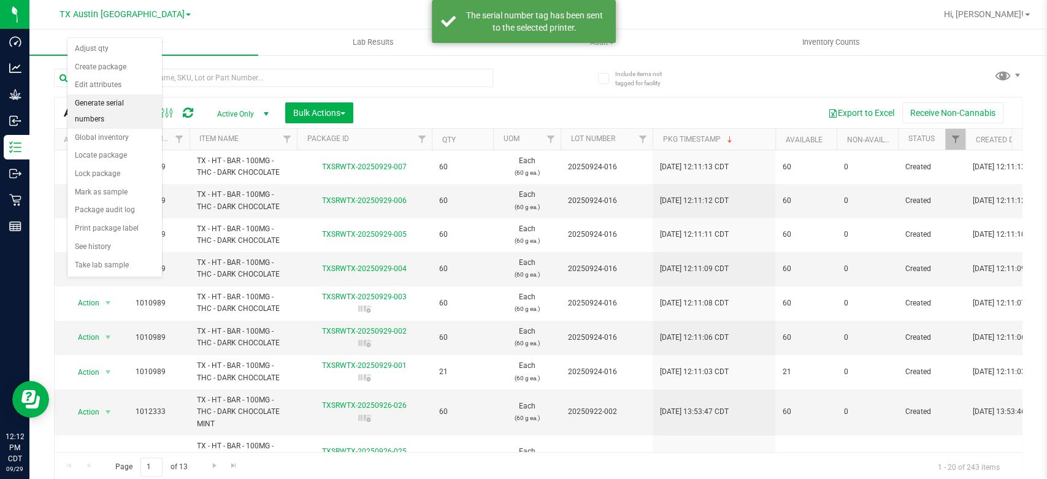
click at [126, 104] on li "Generate serial numbers" at bounding box center [114, 111] width 94 height 34
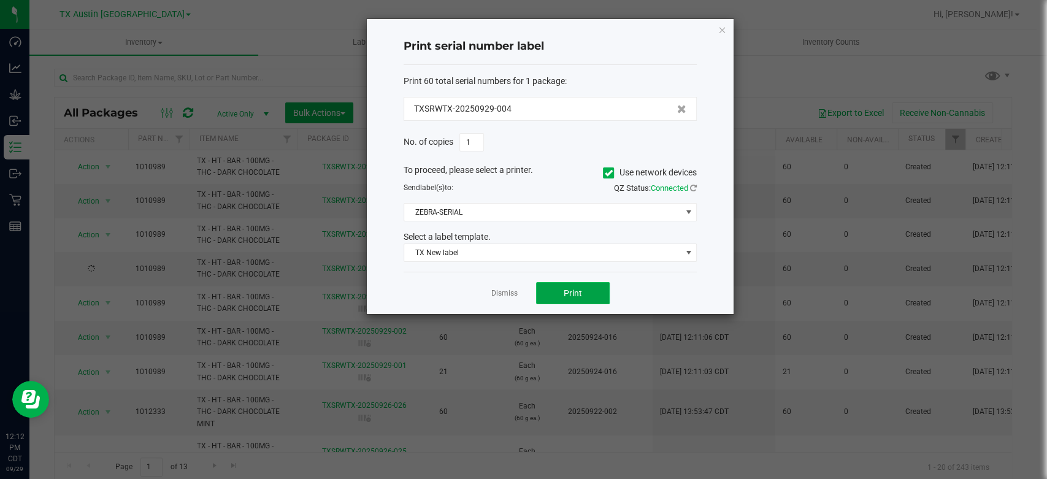
click at [559, 298] on button "Print" at bounding box center [573, 293] width 74 height 22
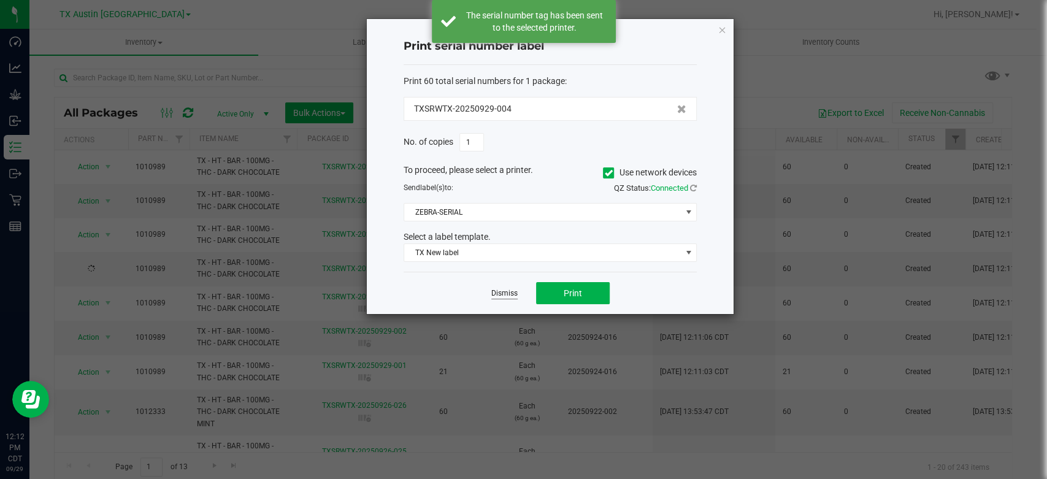
click at [505, 294] on link "Dismiss" at bounding box center [504, 293] width 26 height 10
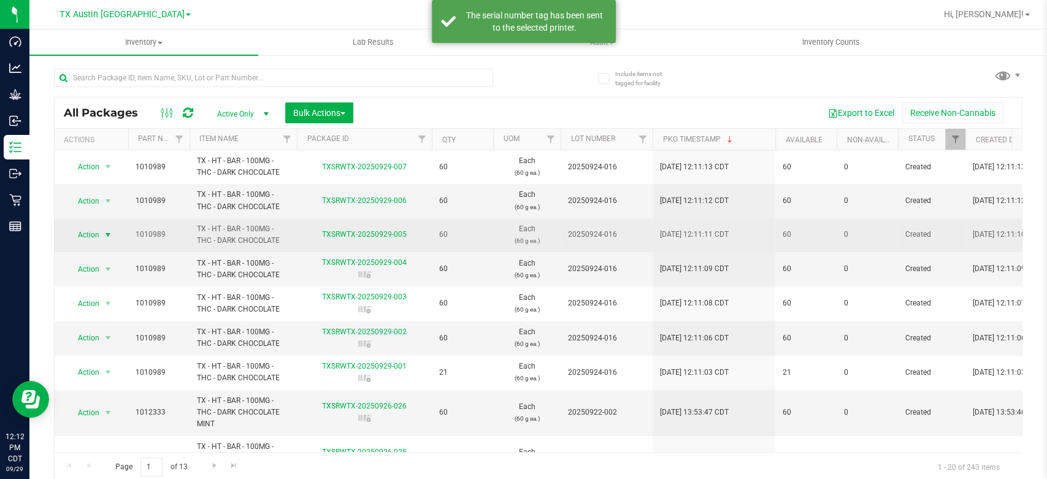
click at [94, 239] on span "Action" at bounding box center [83, 234] width 33 height 17
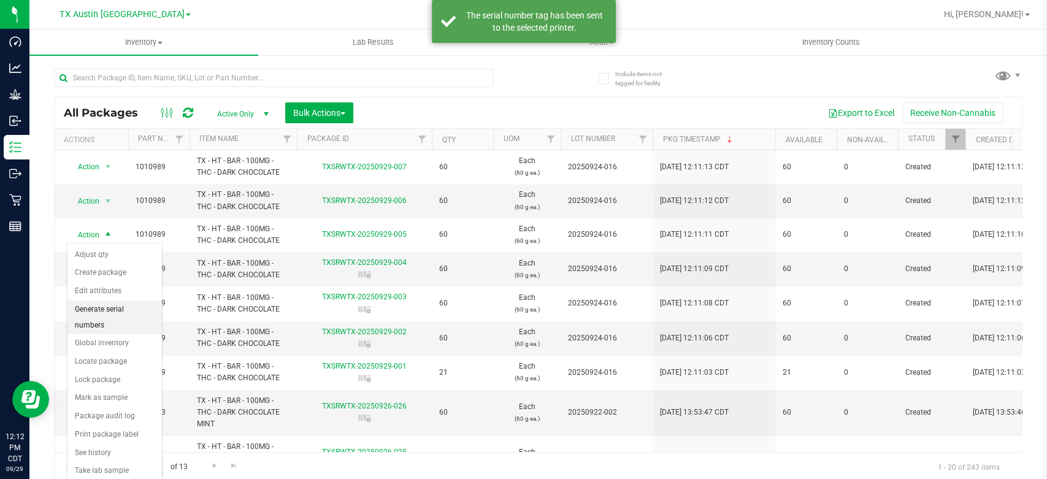
click at [117, 309] on li "Generate serial numbers" at bounding box center [114, 317] width 94 height 34
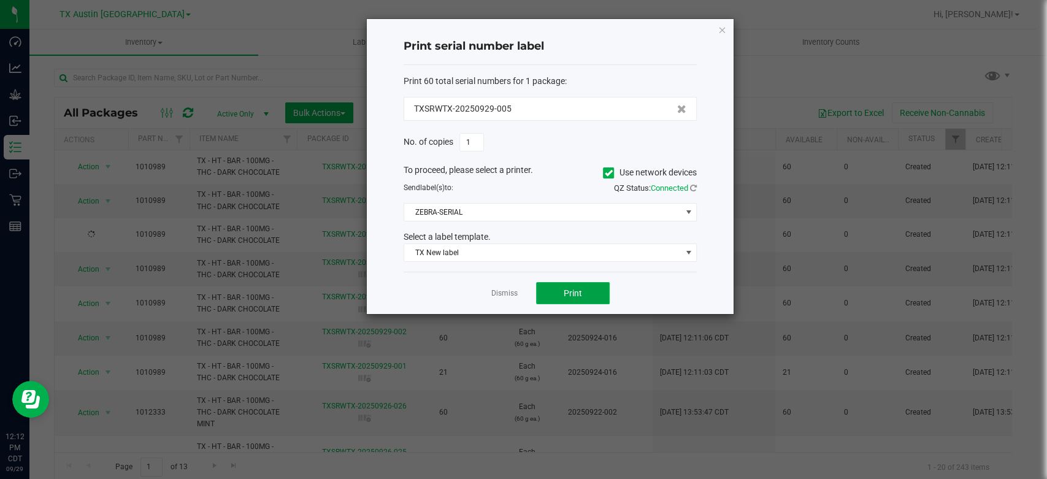
click at [560, 298] on button "Print" at bounding box center [573, 293] width 74 height 22
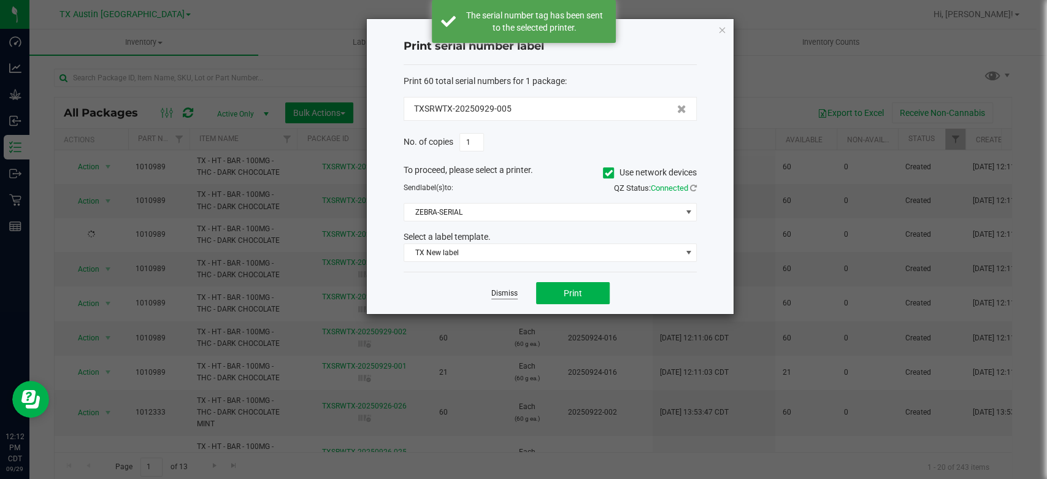
click at [503, 297] on link "Dismiss" at bounding box center [504, 293] width 26 height 10
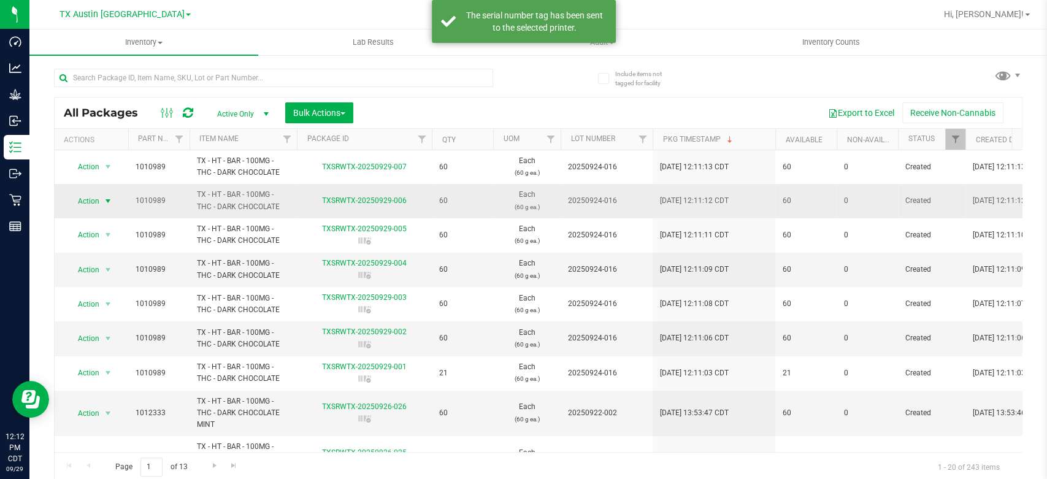
click at [93, 200] on span "Action" at bounding box center [83, 201] width 33 height 17
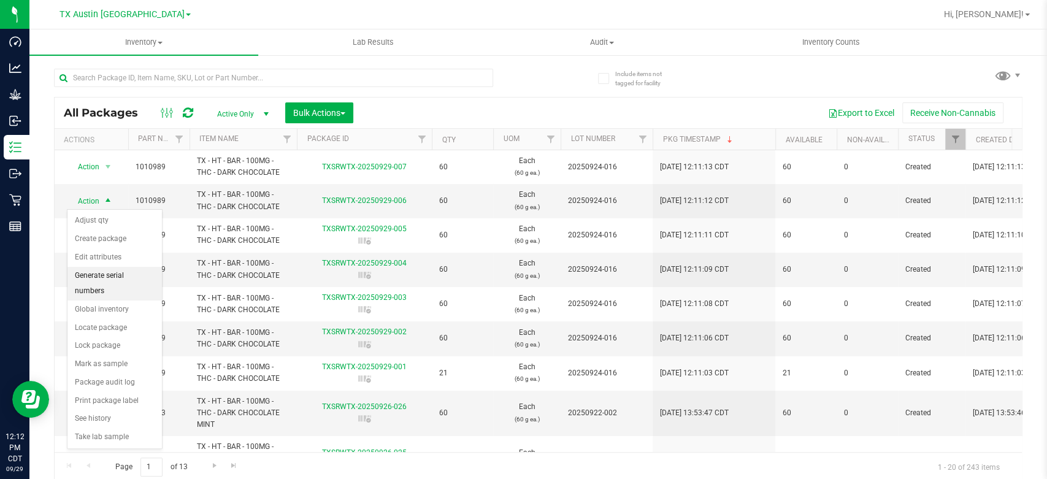
click at [96, 280] on li "Generate serial numbers" at bounding box center [114, 284] width 94 height 34
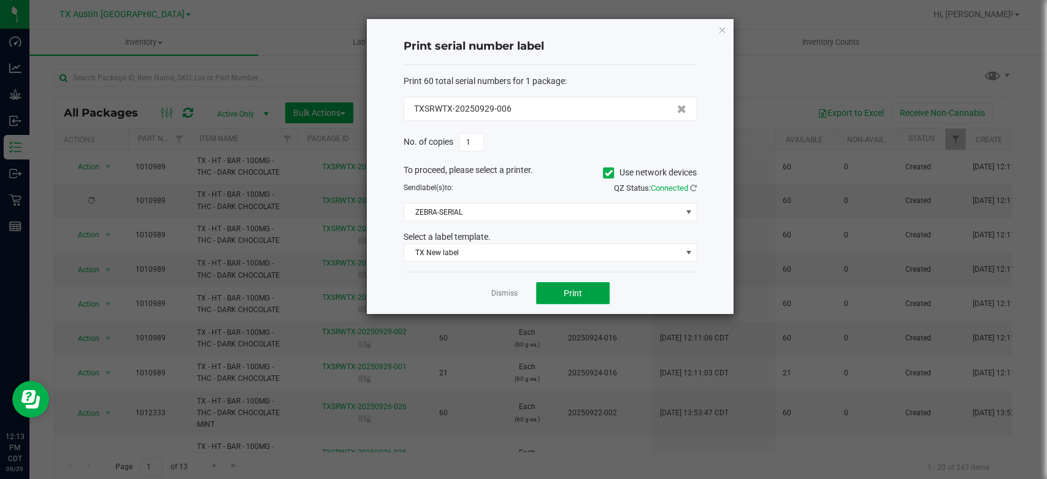
click at [551, 296] on button "Print" at bounding box center [573, 293] width 74 height 22
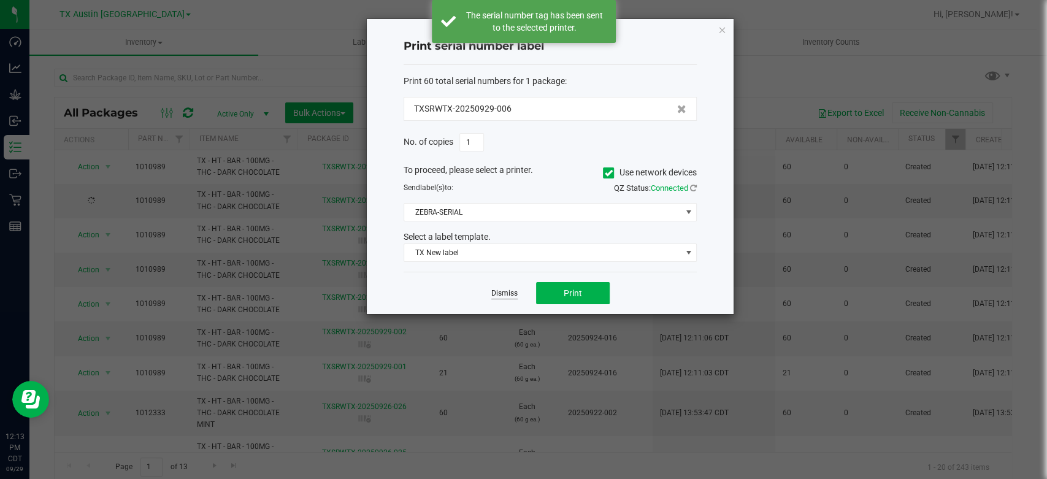
click at [511, 291] on link "Dismiss" at bounding box center [504, 293] width 26 height 10
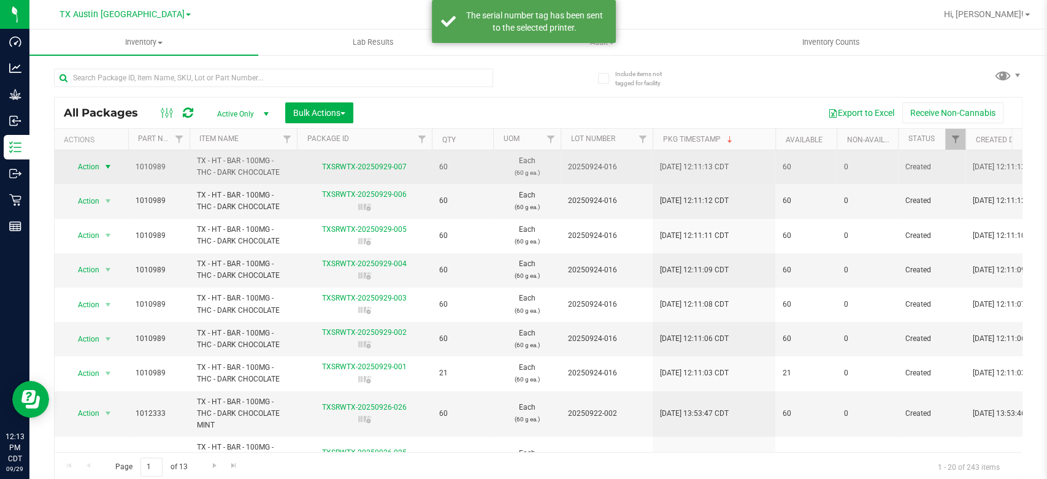
click at [87, 169] on span "Action" at bounding box center [83, 166] width 33 height 17
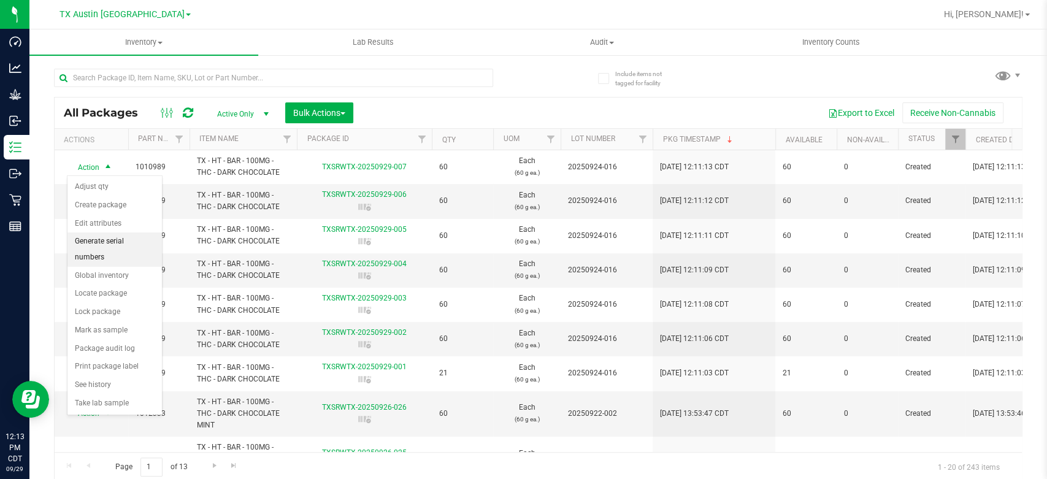
click at [115, 240] on li "Generate serial numbers" at bounding box center [114, 249] width 94 height 34
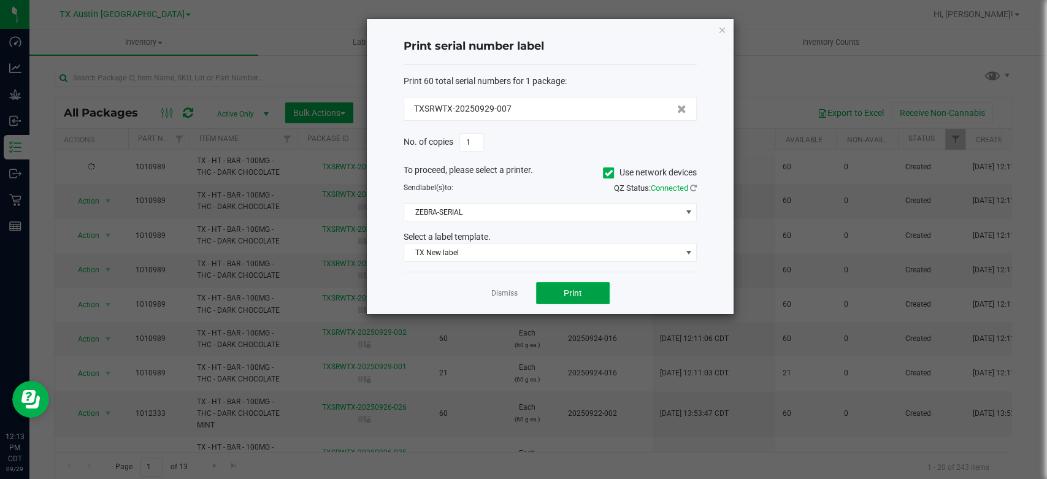
click at [572, 300] on button "Print" at bounding box center [573, 293] width 74 height 22
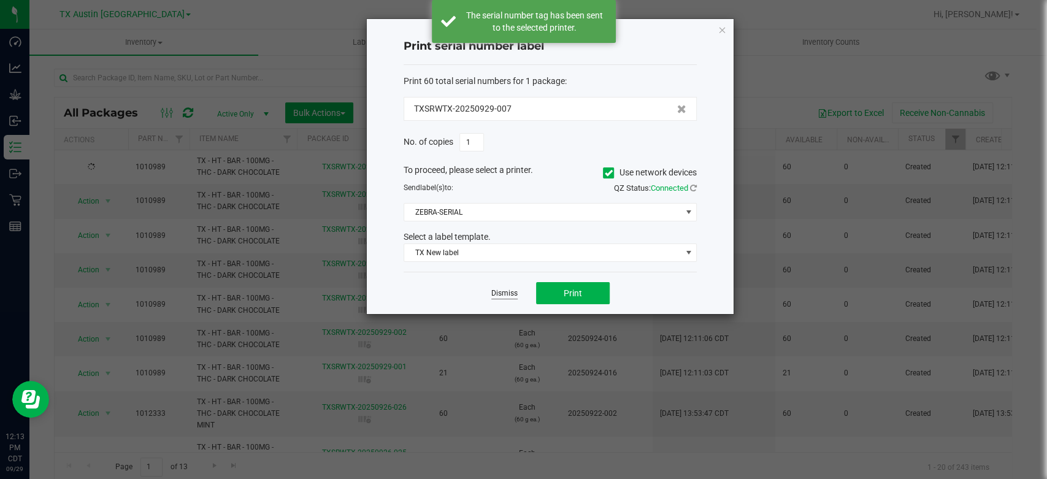
click at [508, 293] on link "Dismiss" at bounding box center [504, 293] width 26 height 10
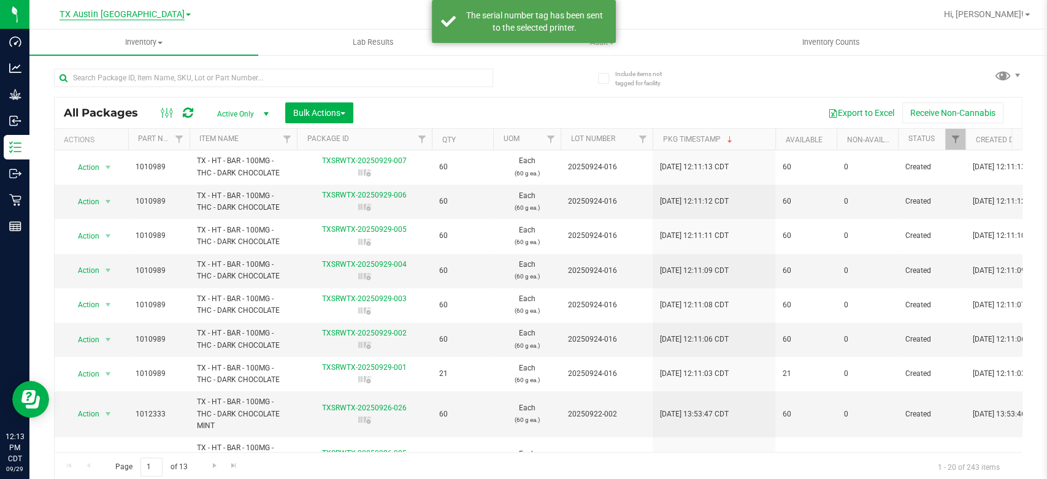
click at [123, 15] on span "TX Austin [GEOGRAPHIC_DATA]" at bounding box center [121, 14] width 125 height 11
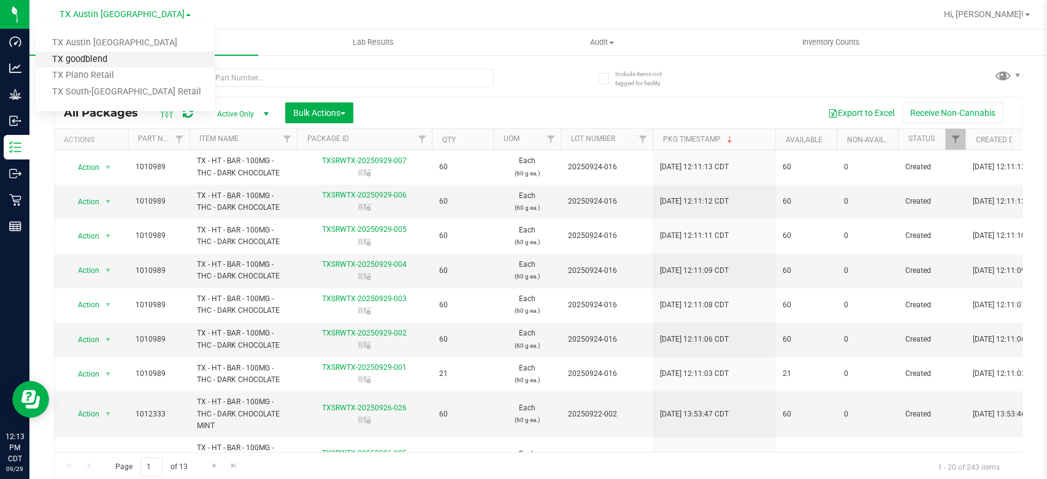
click at [90, 56] on link "TX goodblend" at bounding box center [125, 60] width 179 height 17
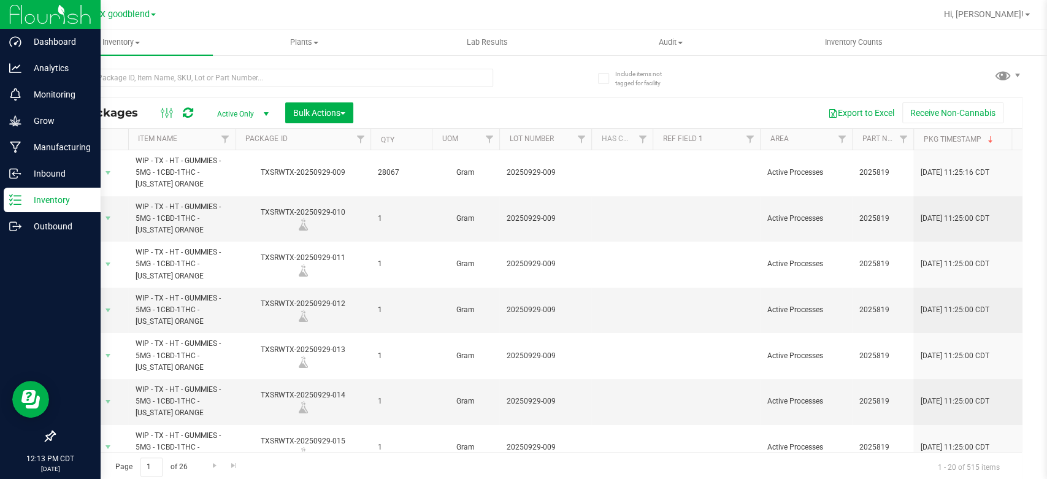
click at [54, 201] on p "Inventory" at bounding box center [58, 200] width 74 height 15
